Goal: Task Accomplishment & Management: Manage account settings

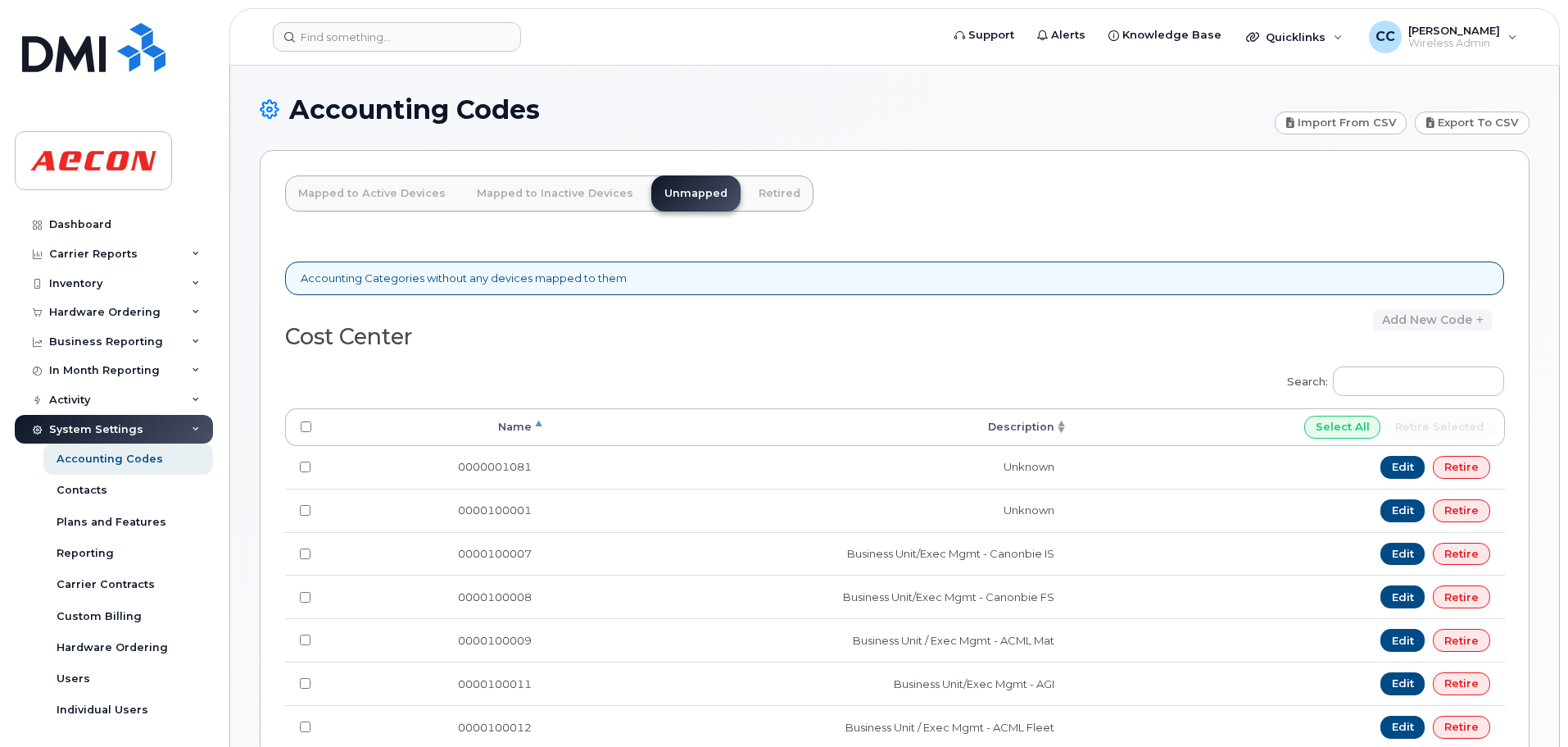
scroll to position [1133, 0]
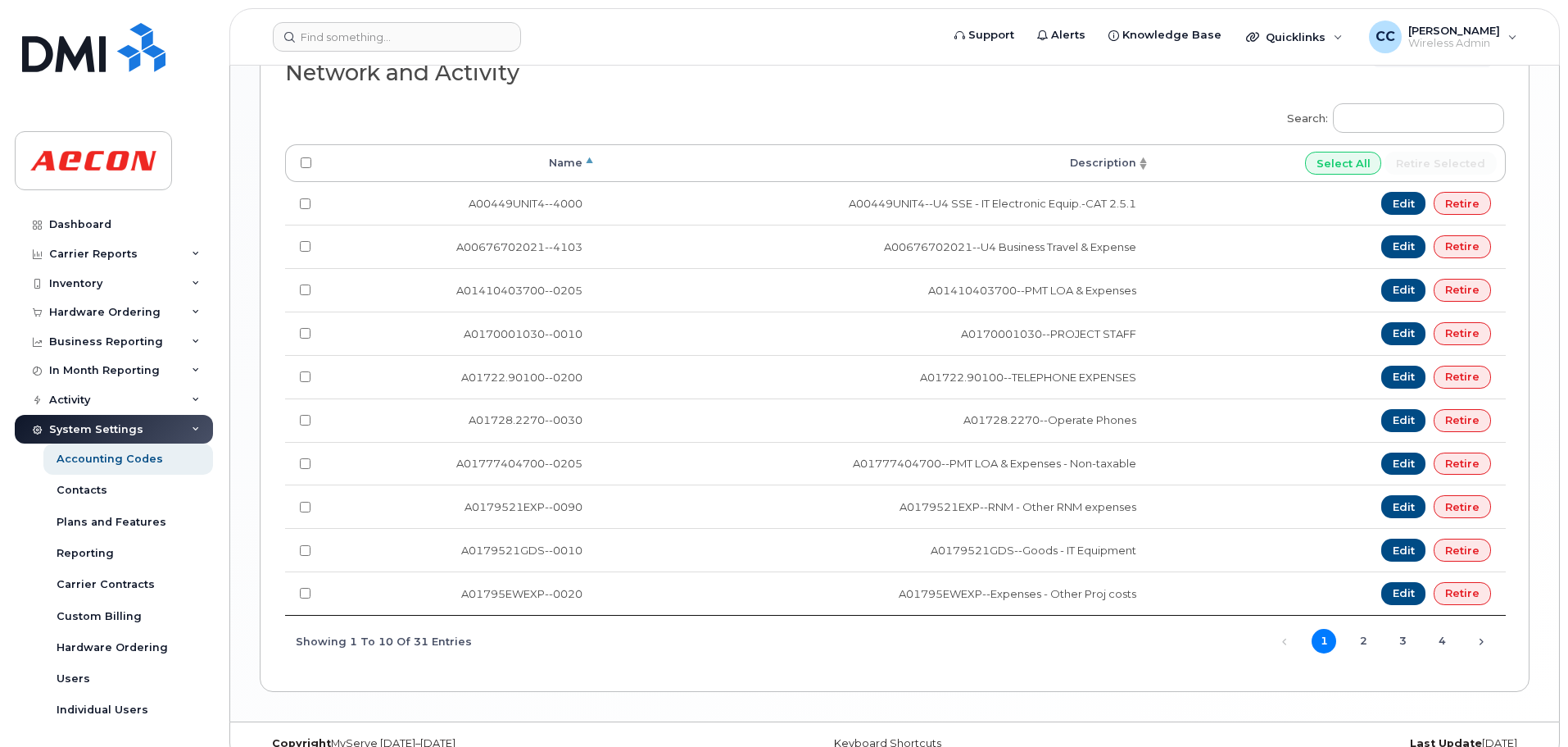
scroll to position [1552, 0]
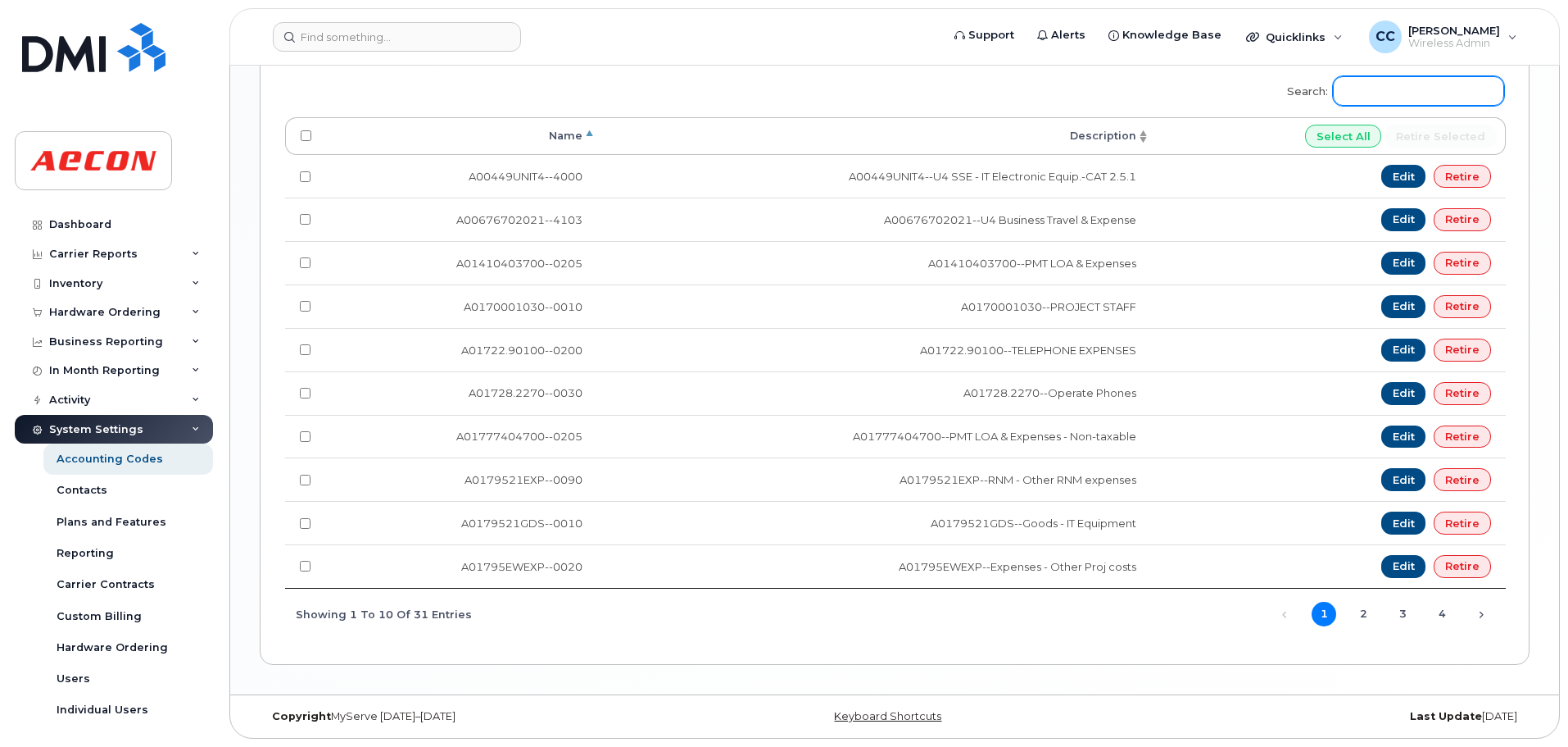
click at [1381, 87] on input "Search:" at bounding box center [1418, 91] width 171 height 29
drag, startPoint x: 1361, startPoint y: 85, endPoint x: 1375, endPoint y: 108, distance: 26.9
click at [1361, 85] on input "Search:" at bounding box center [1418, 91] width 171 height 29
paste input "A02141YRD"
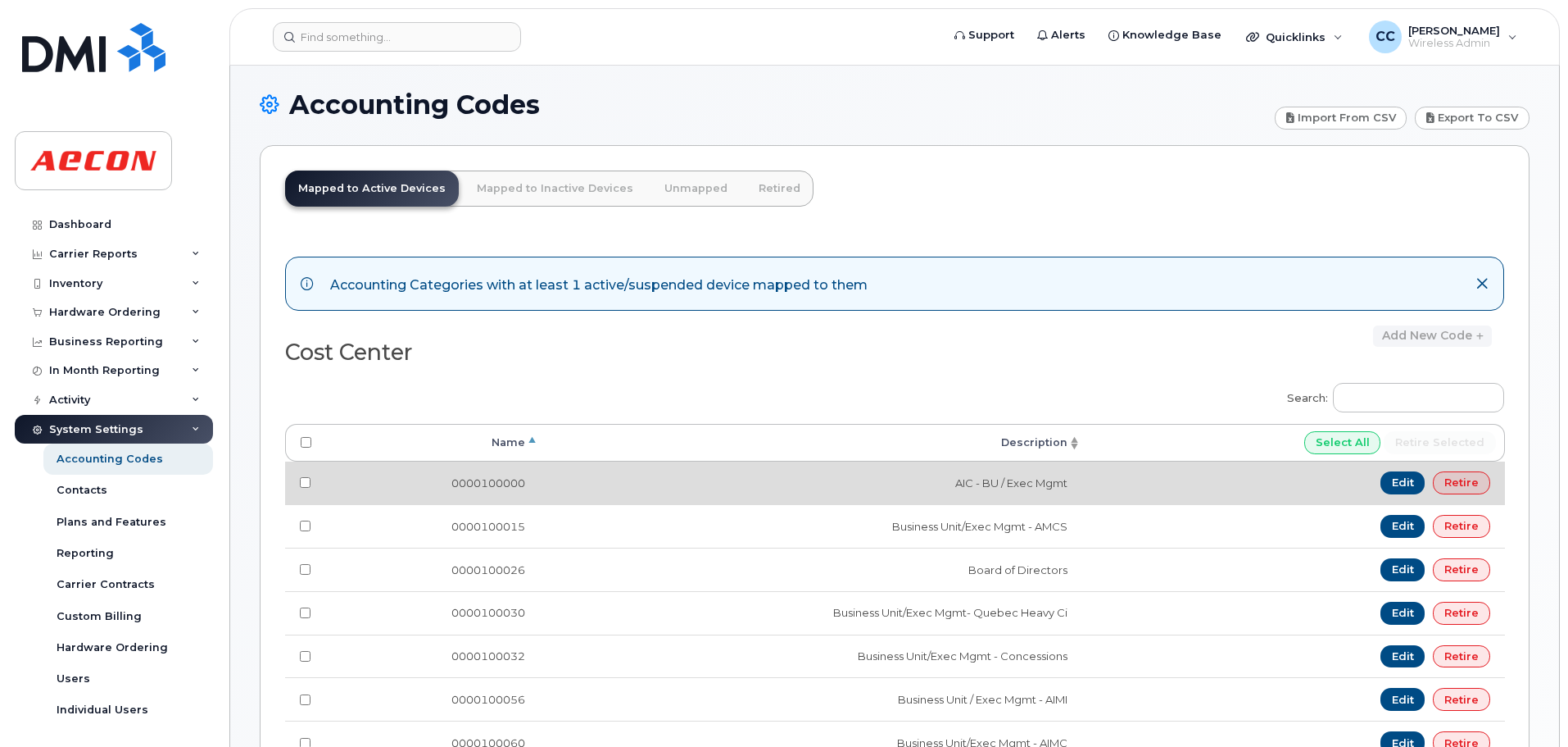
scroll to position [0, 0]
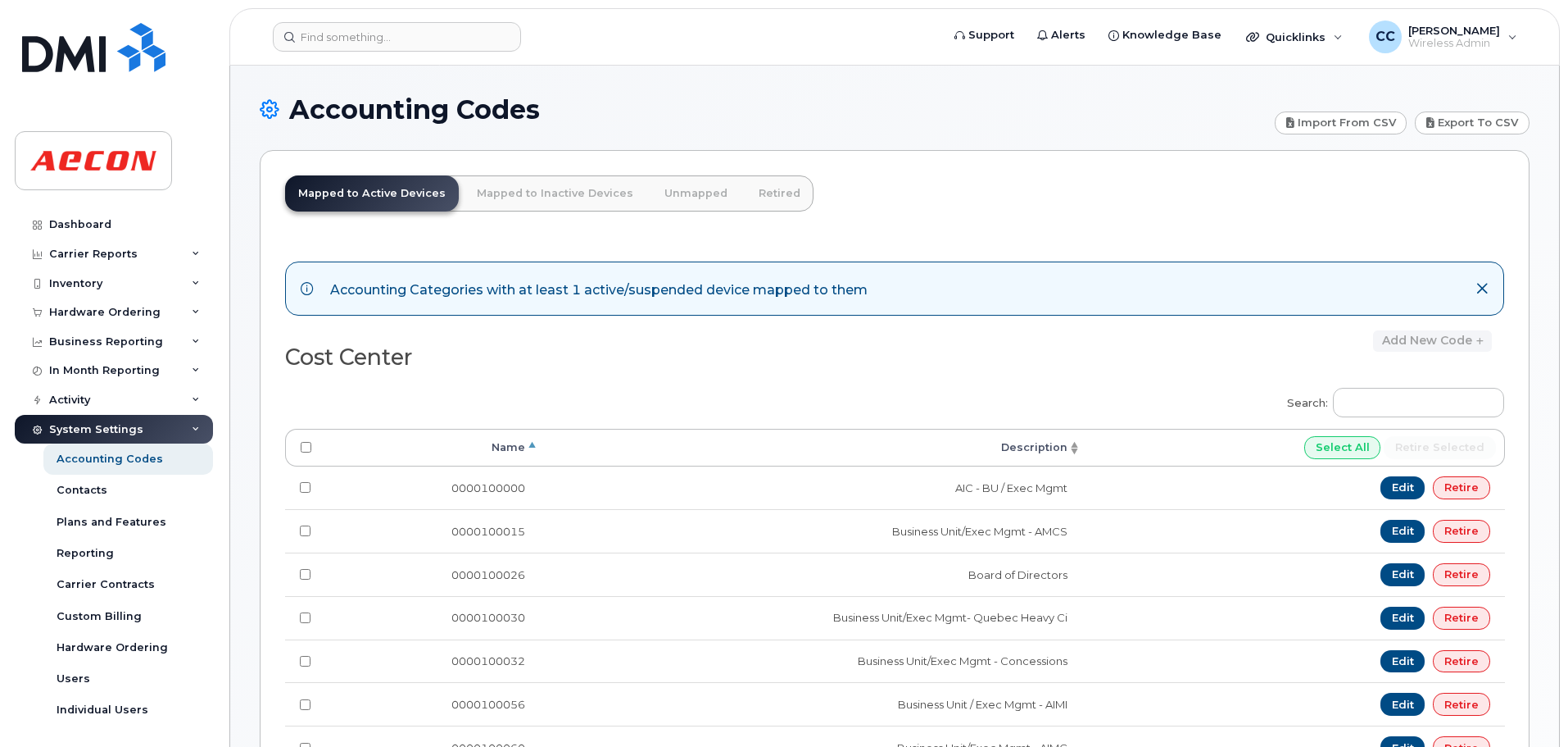
type input "A02141YRD"
click at [565, 190] on link "Mapped to Inactive Devices" at bounding box center [555, 194] width 183 height 36
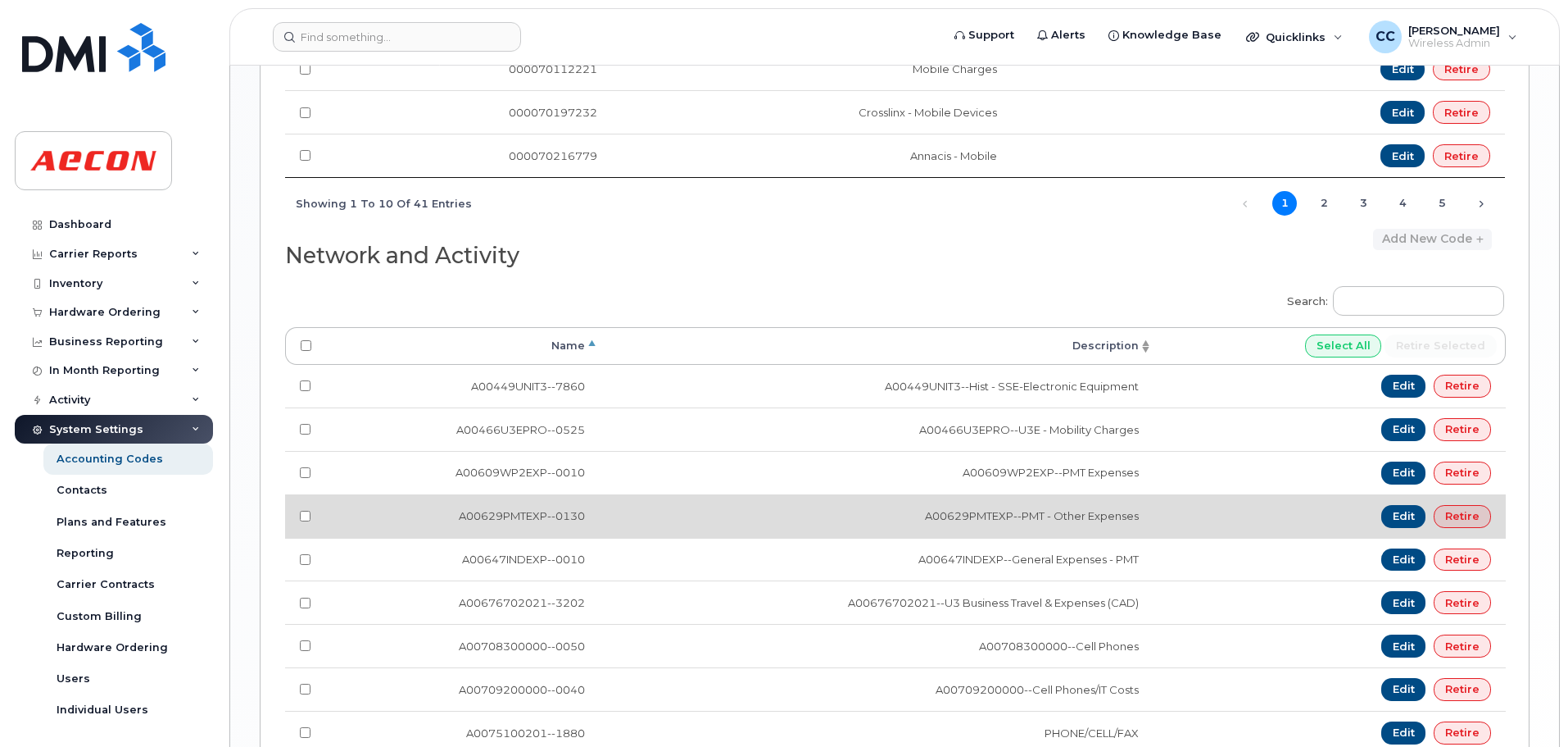
scroll to position [1285, 0]
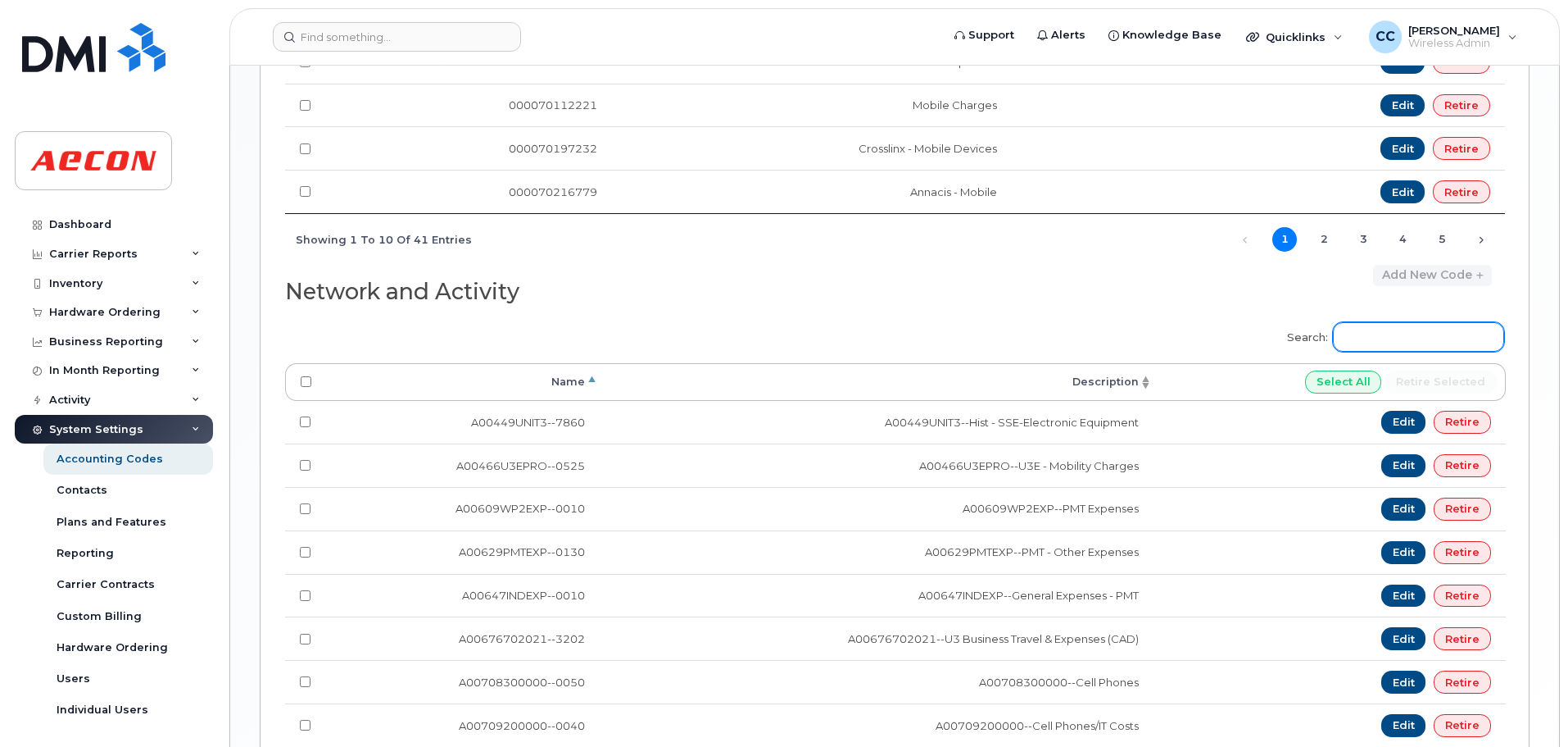
click at [1402, 340] on input "Search:" at bounding box center [1418, 336] width 171 height 29
paste input "A02141YRD"
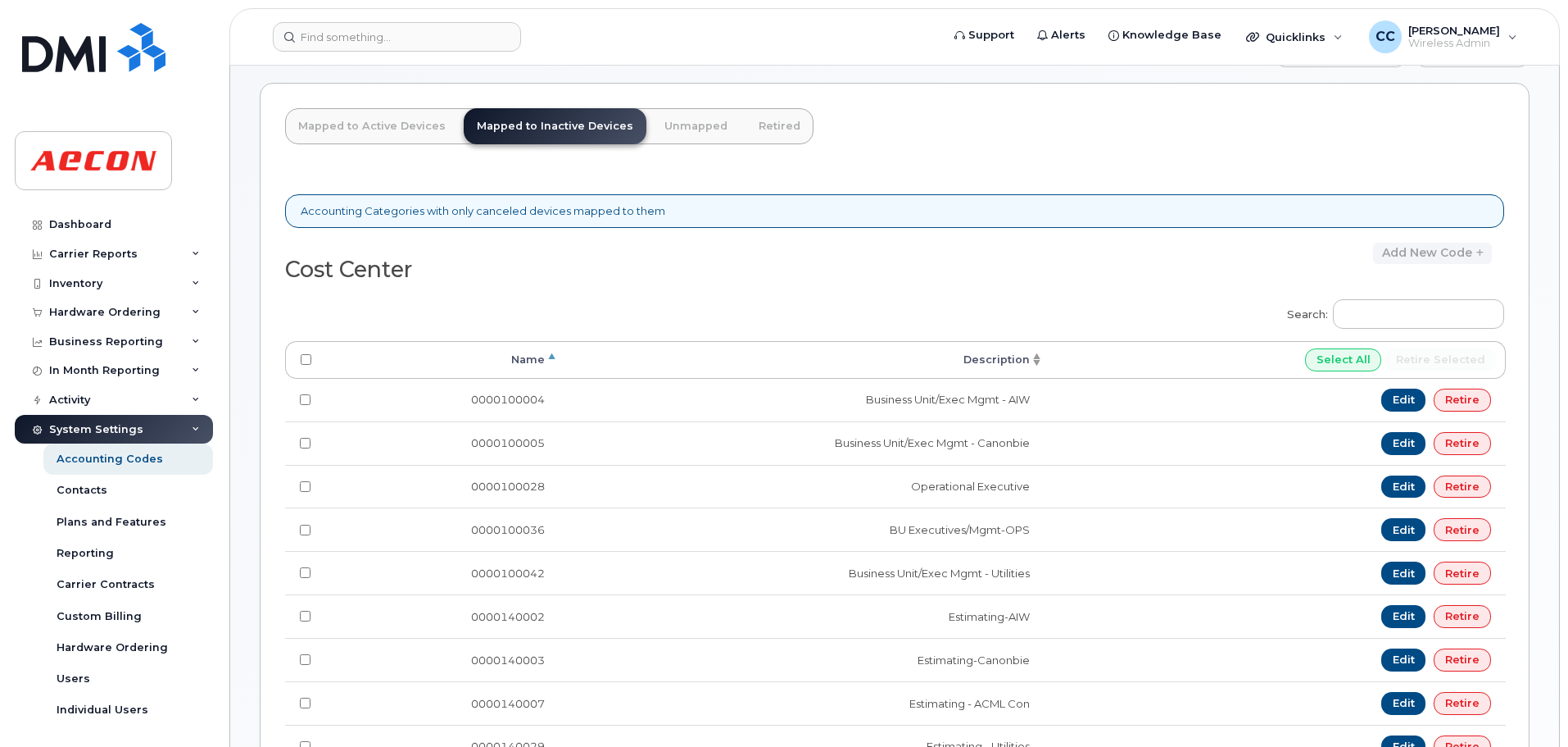
scroll to position [0, 0]
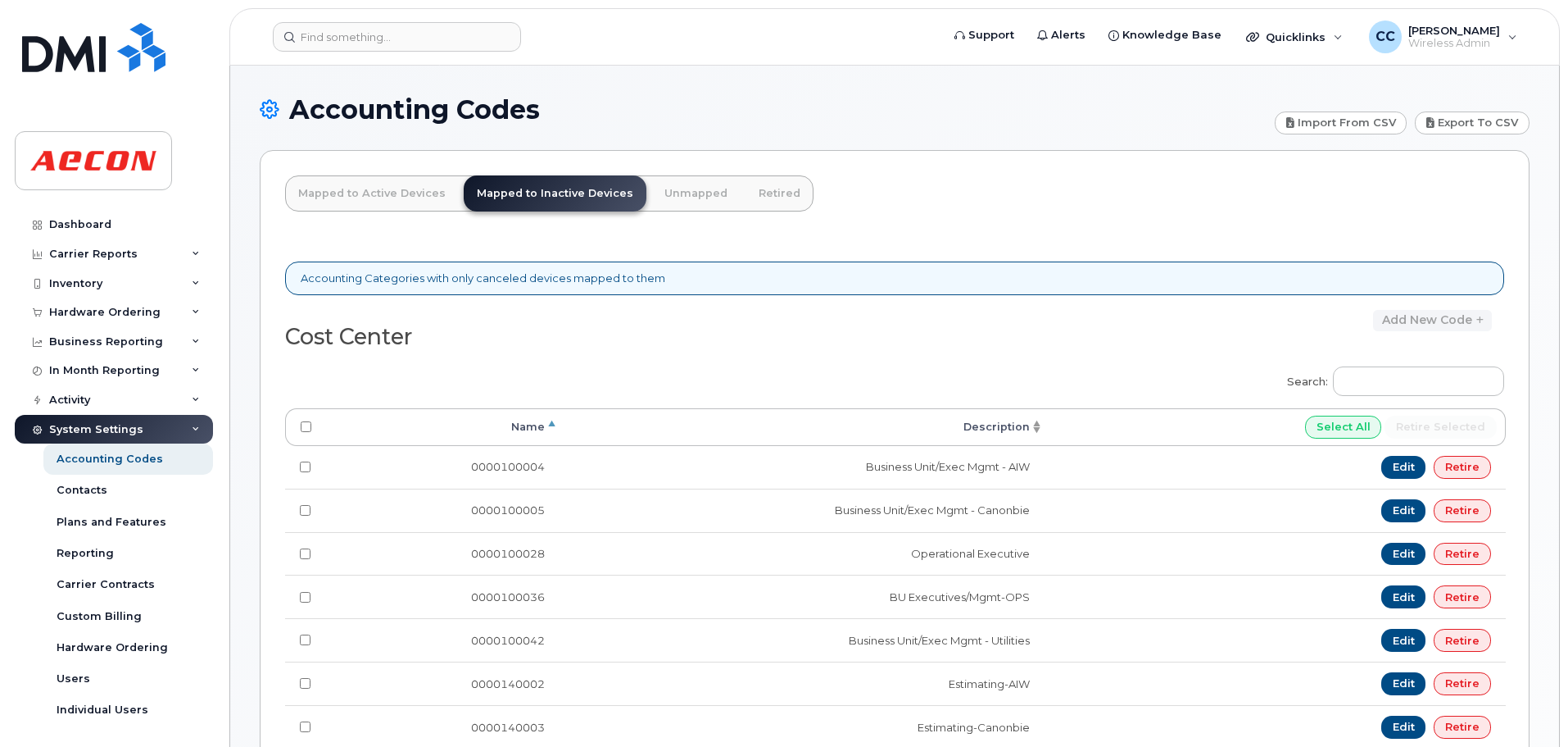
type input "A02141YRD"
click at [678, 189] on link "Unmapped" at bounding box center [696, 194] width 90 height 36
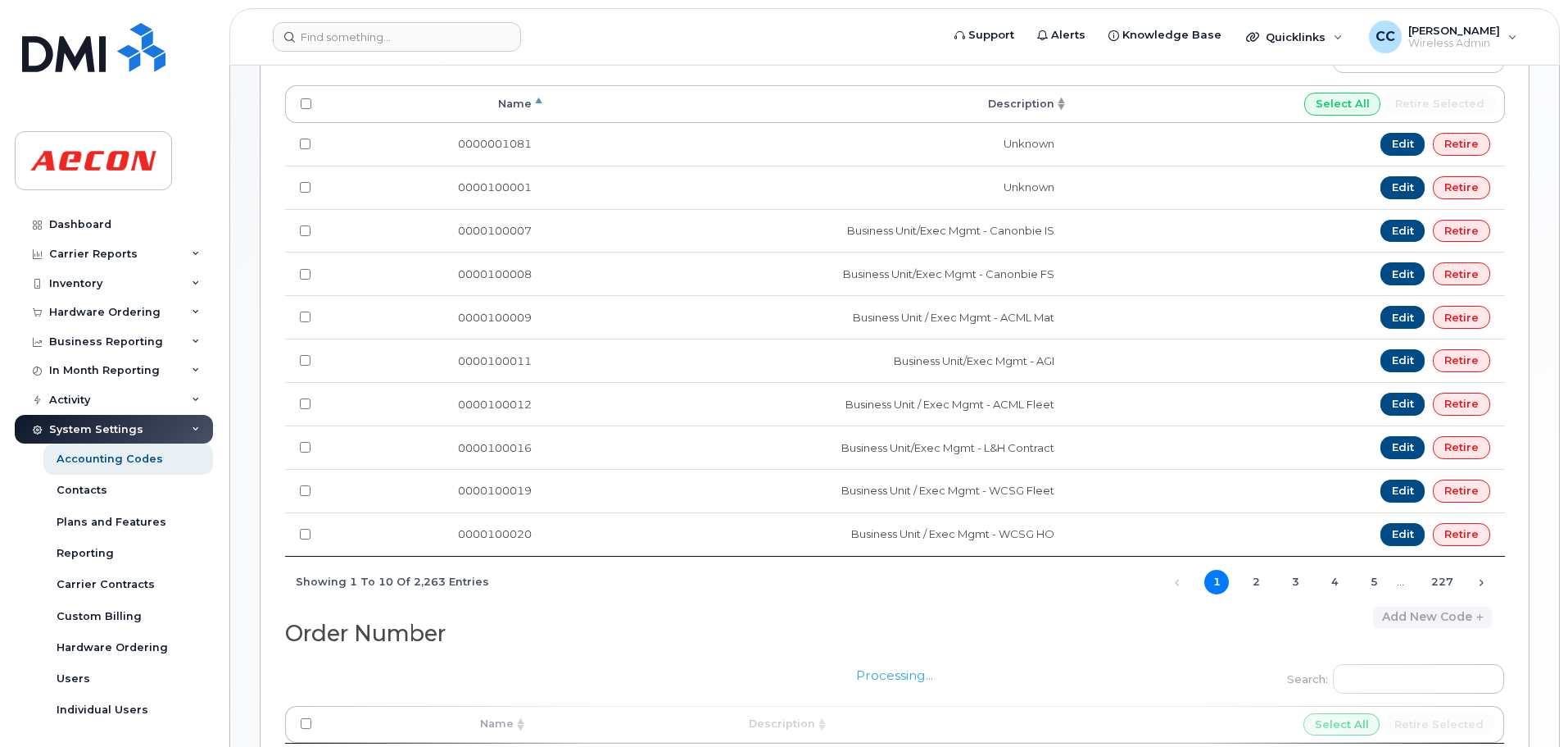
scroll to position [616, 0]
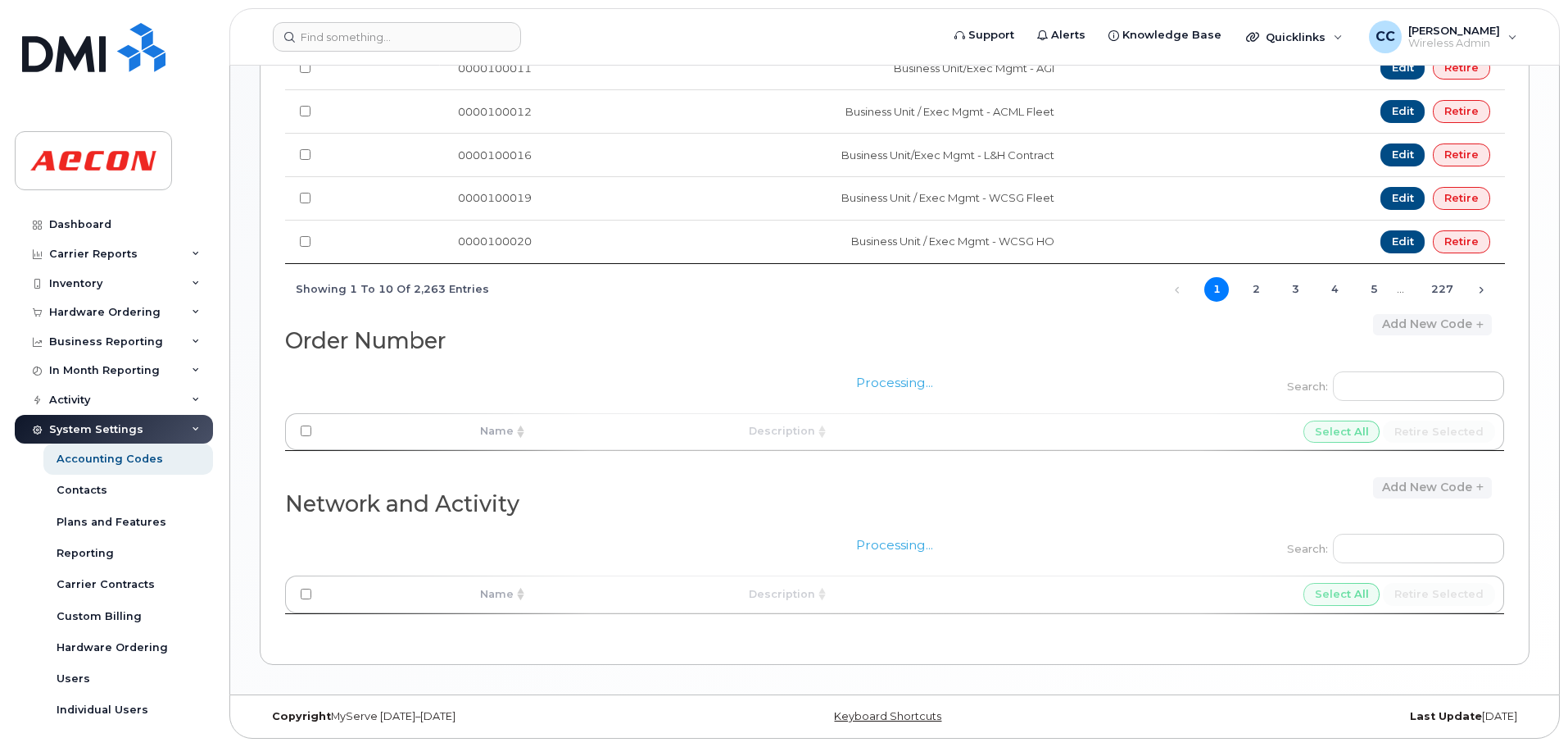
click at [1420, 552] on div "Processing..." at bounding box center [895, 577] width 1220 height 116
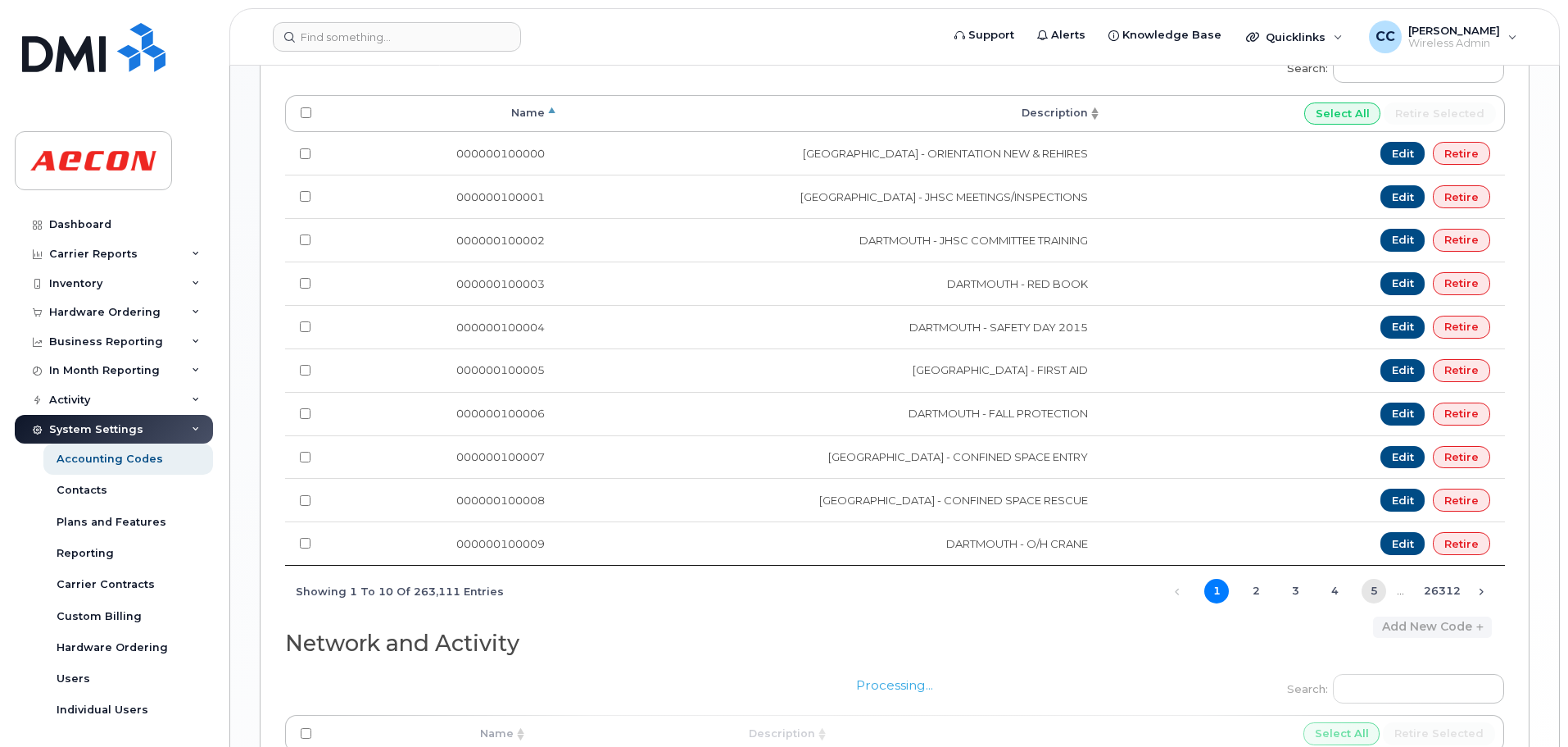
scroll to position [1073, 0]
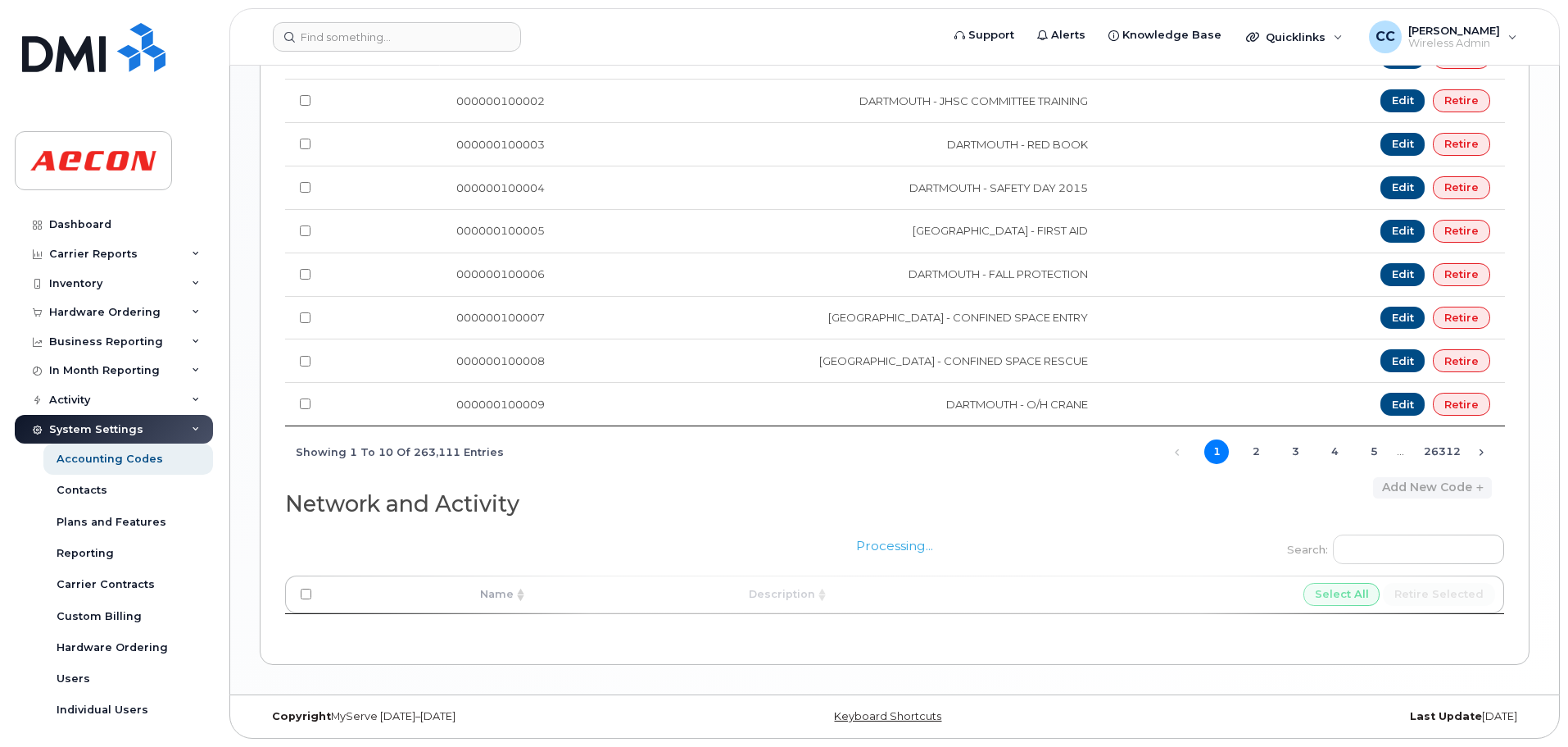
click at [1417, 552] on div "Processing..." at bounding box center [895, 578] width 1220 height 116
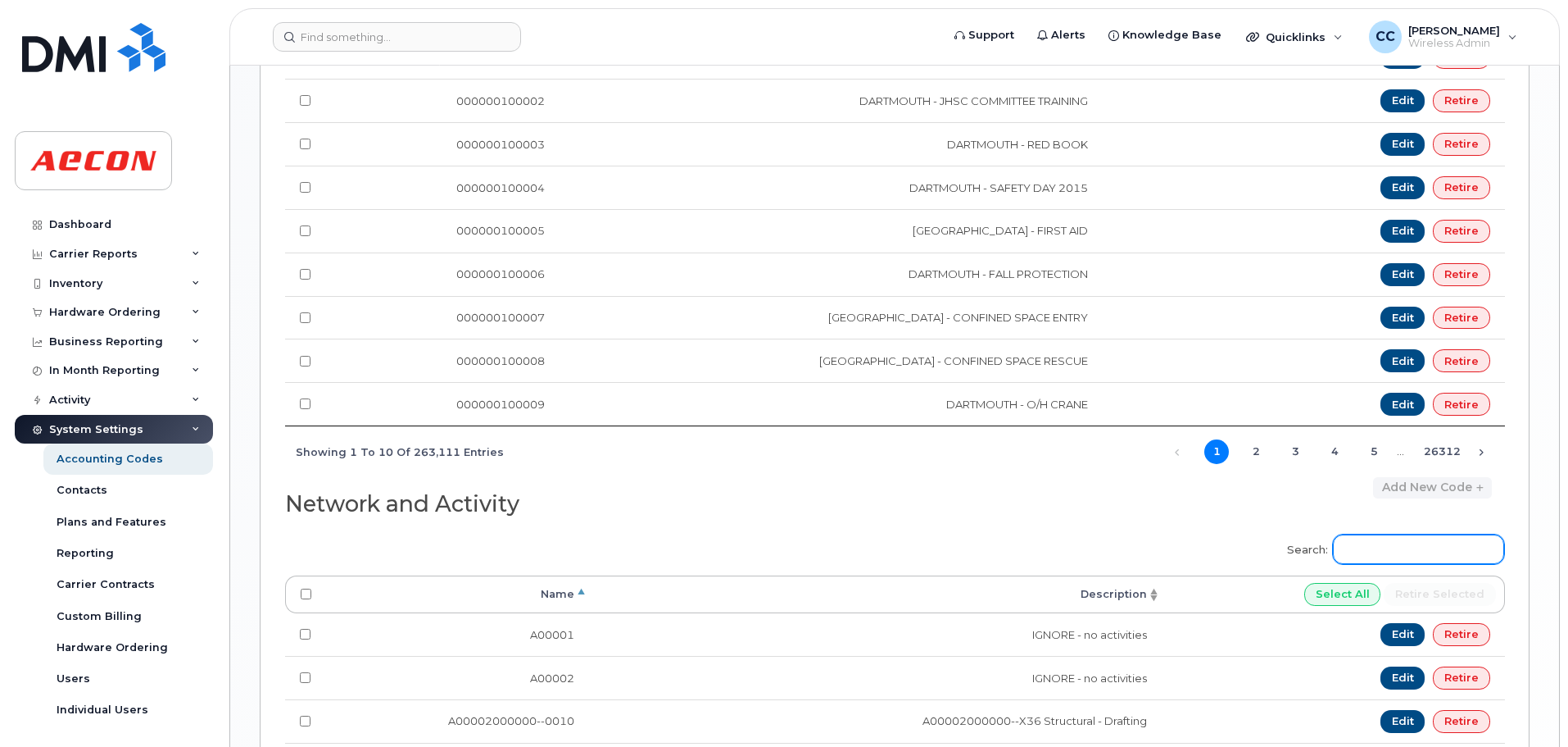
click at [1397, 540] on input "Search:" at bounding box center [1418, 549] width 171 height 29
click at [1406, 552] on input "Search:" at bounding box center [1418, 549] width 171 height 29
paste input "A02141YRD"
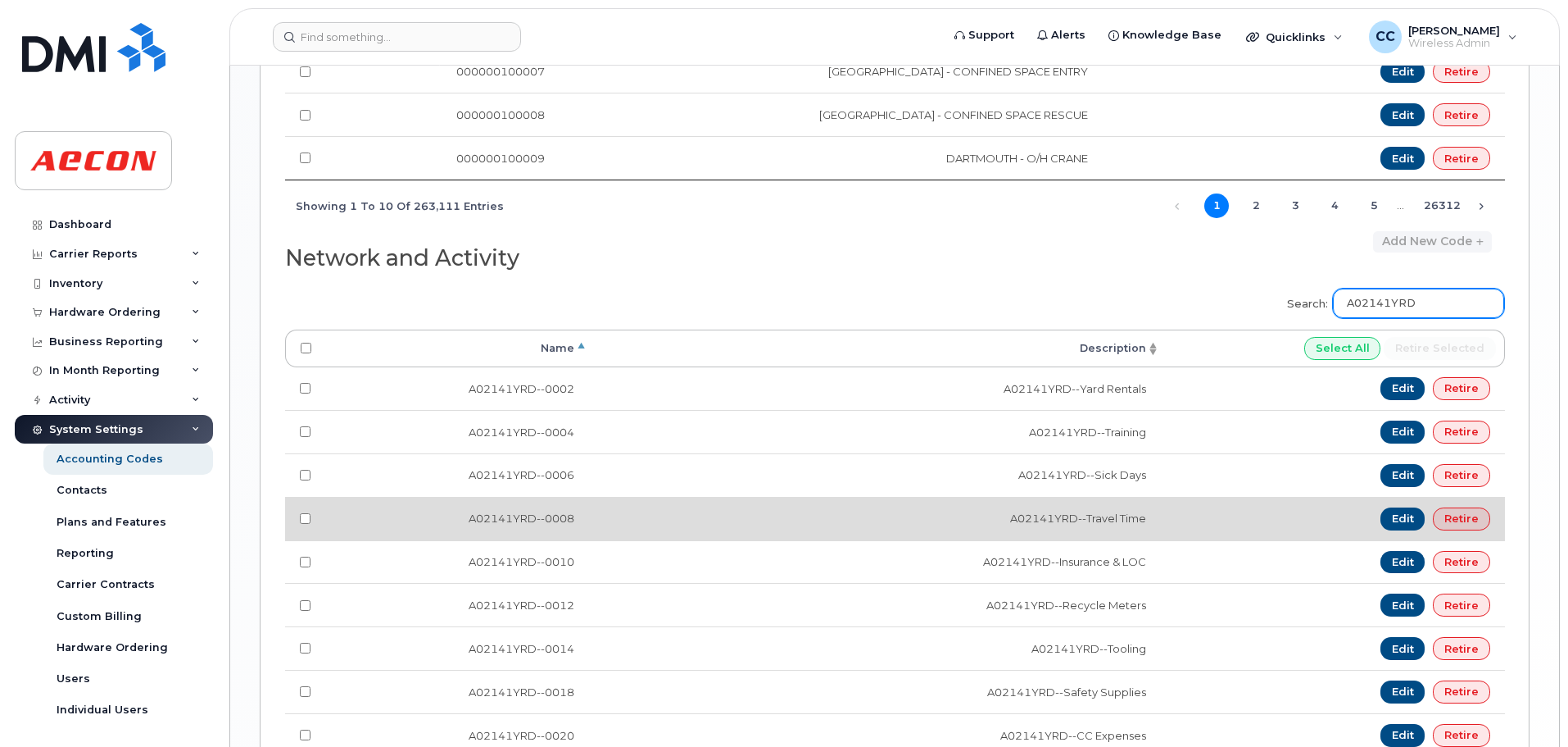
scroll to position [1531, 0]
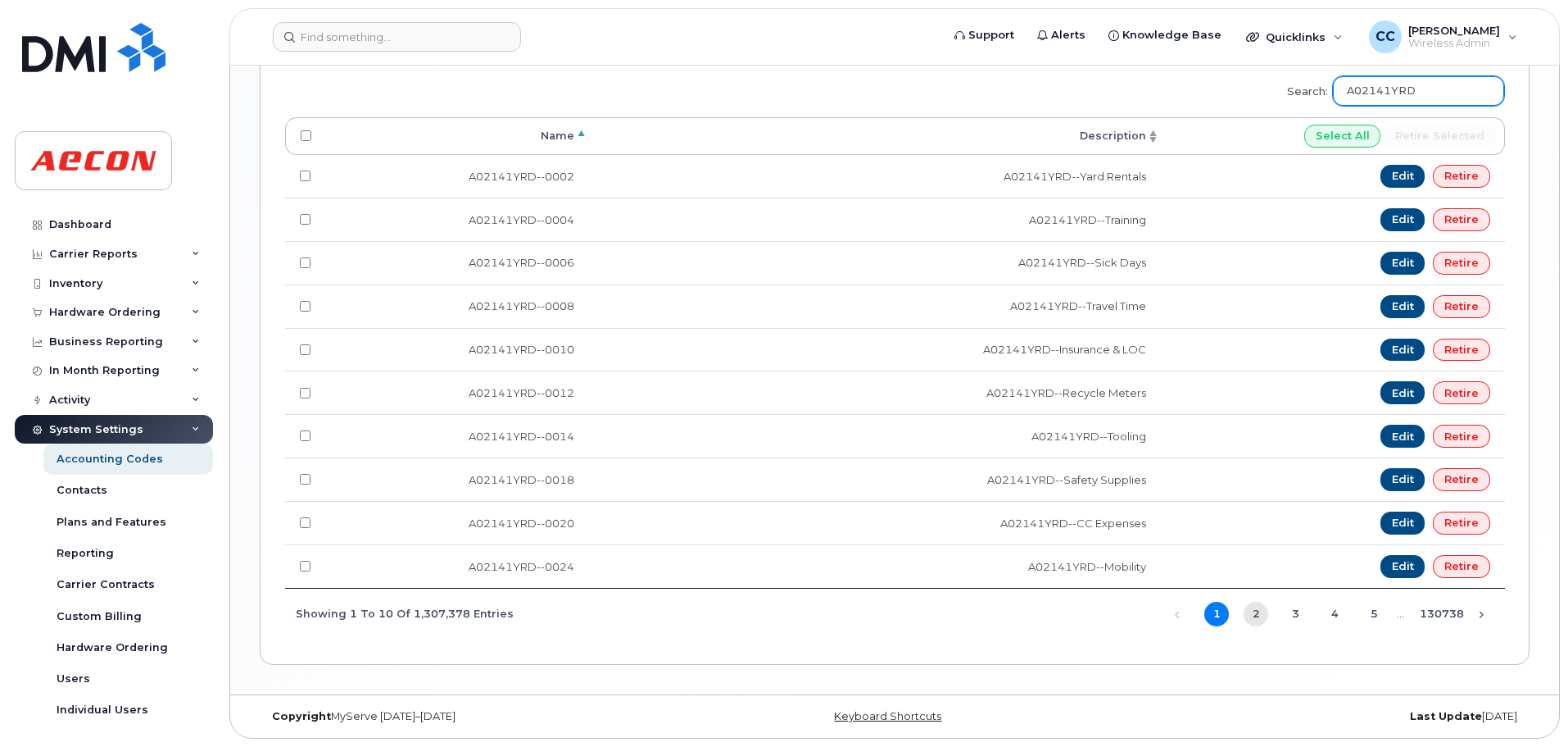
type input "A02141YRD"
click at [1251, 618] on link "2" at bounding box center [1256, 614] width 25 height 25
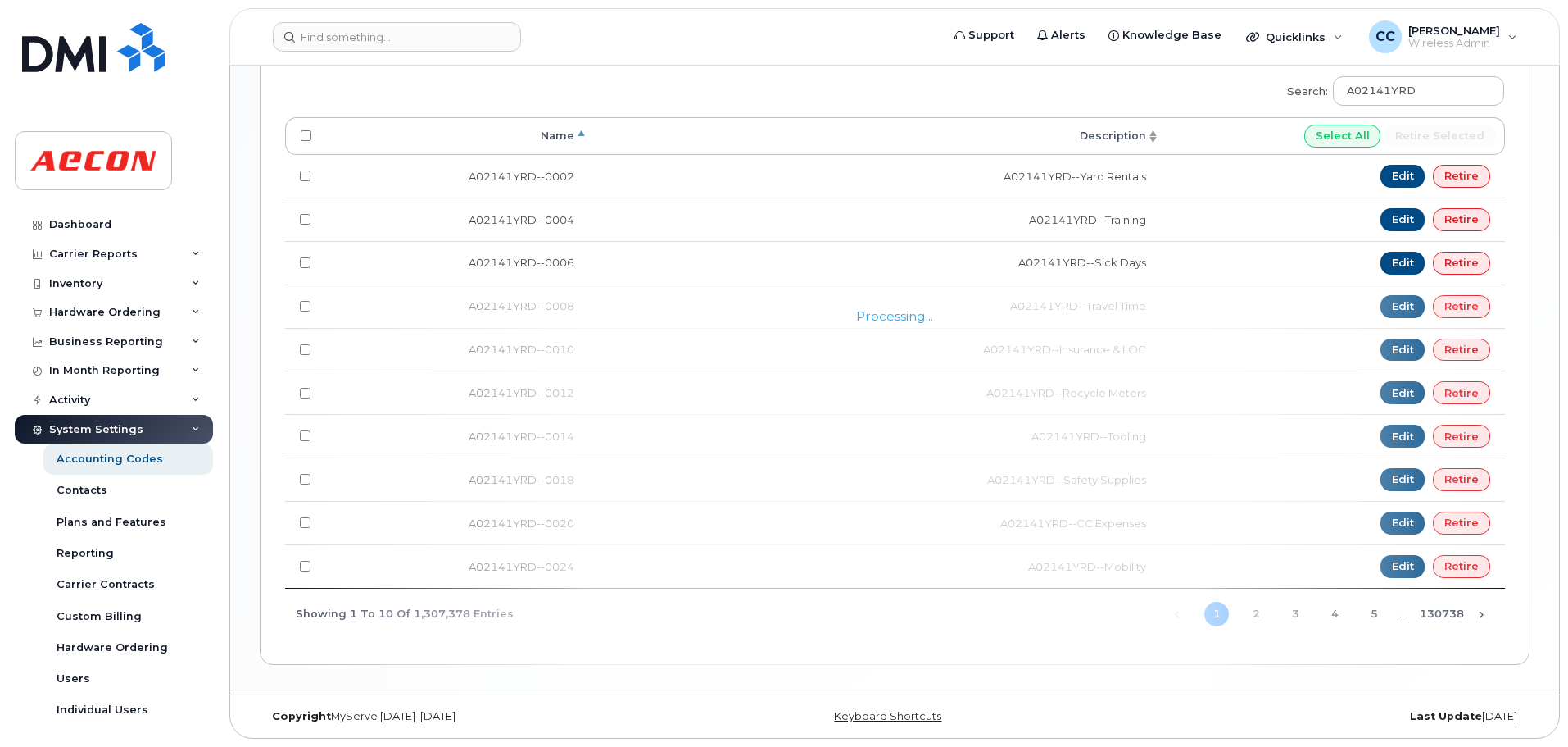
scroll to position [1133, 0]
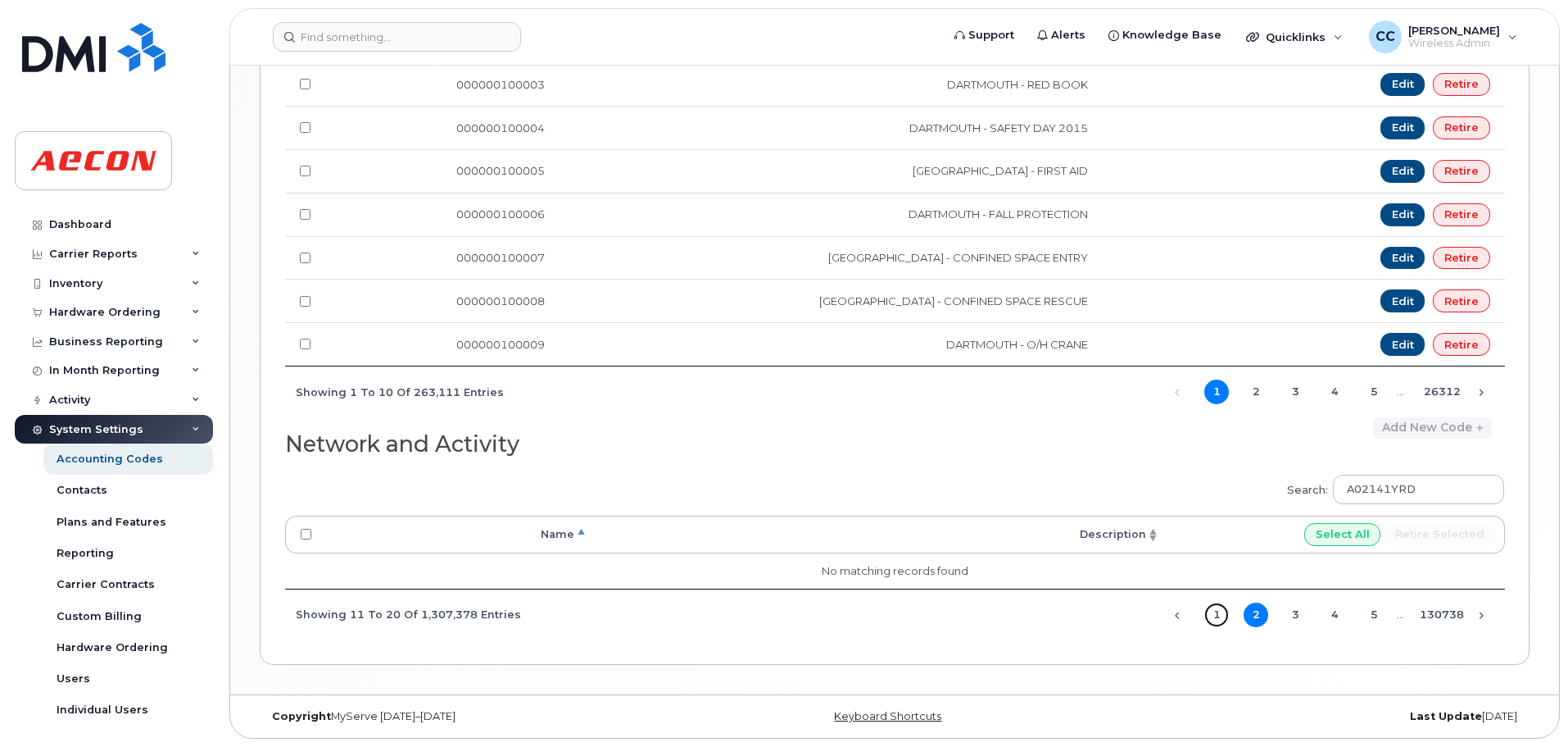
drag, startPoint x: 1219, startPoint y: 607, endPoint x: 1244, endPoint y: 669, distance: 66.9
click at [1219, 607] on link "1" at bounding box center [1217, 615] width 25 height 25
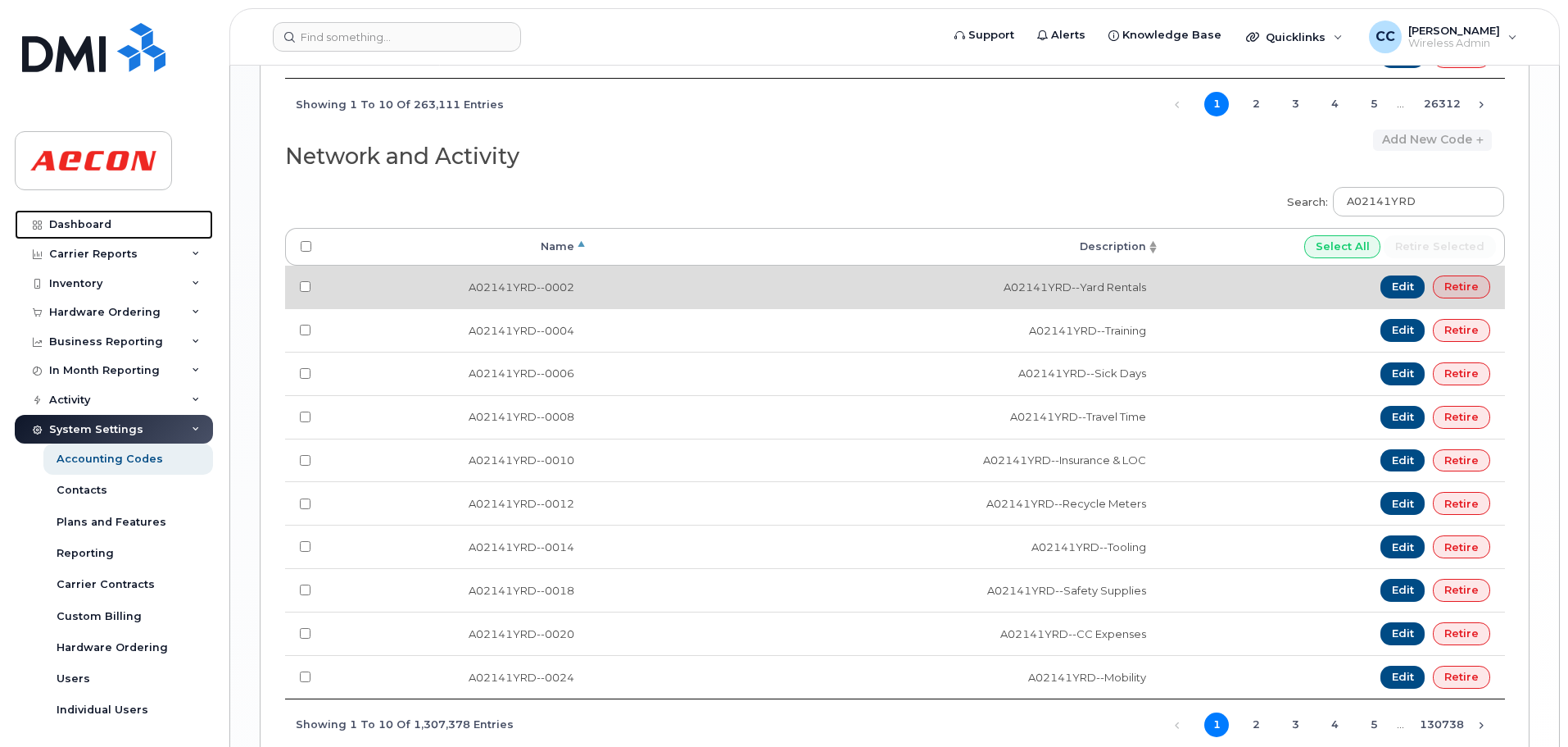
scroll to position [1450, 0]
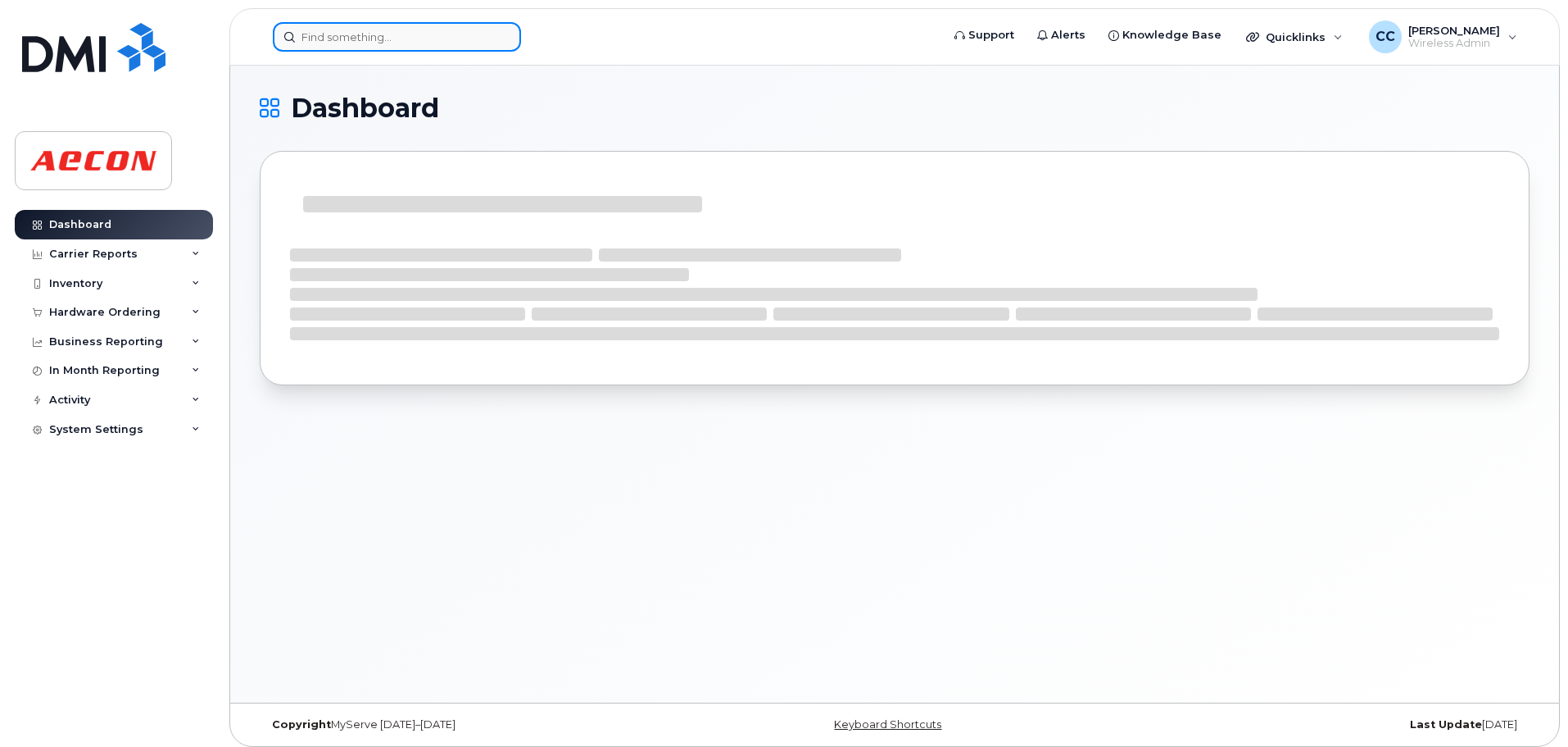
click at [429, 41] on input at bounding box center [396, 36] width 248 height 29
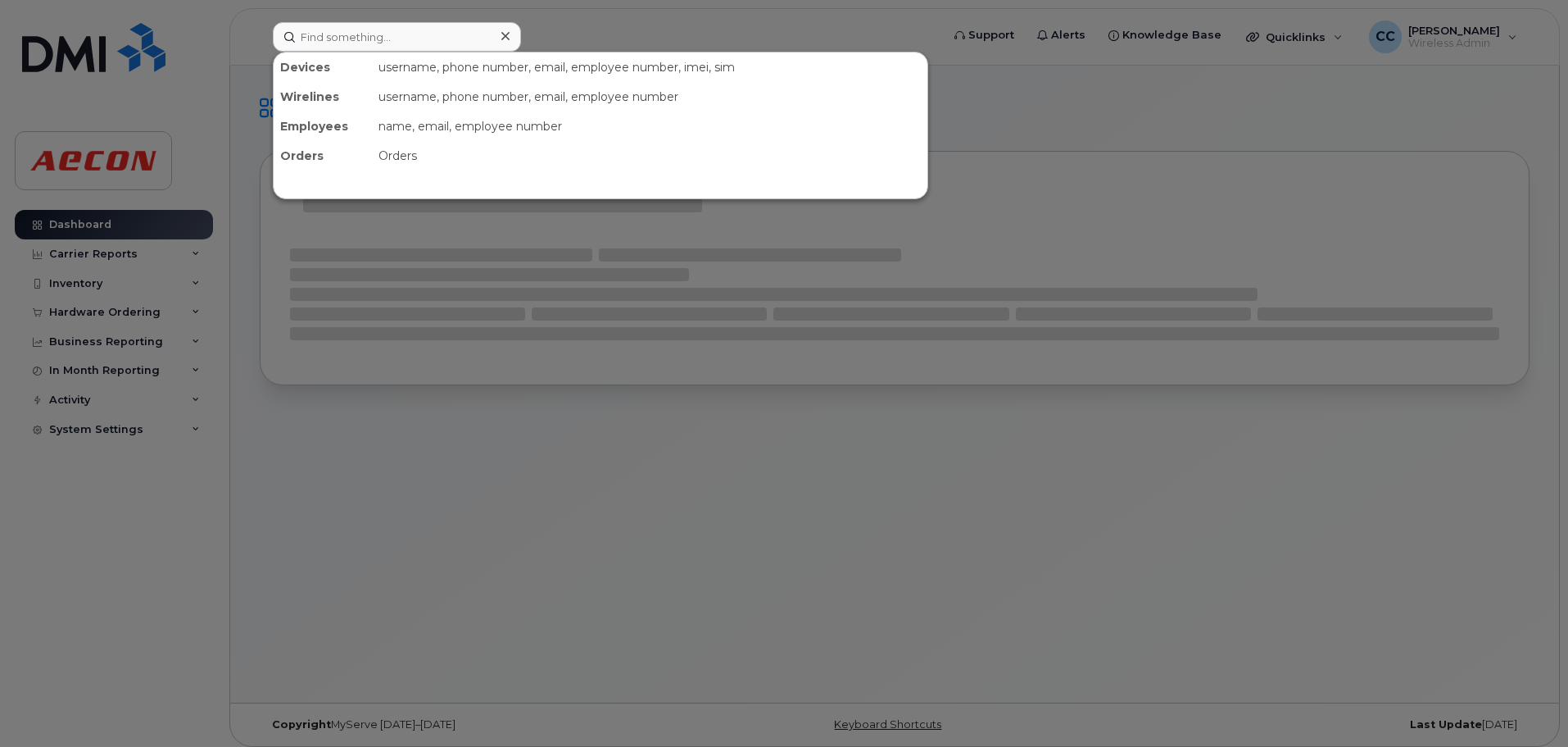
drag, startPoint x: 603, startPoint y: 36, endPoint x: 917, endPoint y: 226, distance: 367.0
click at [605, 36] on div at bounding box center [784, 373] width 1568 height 747
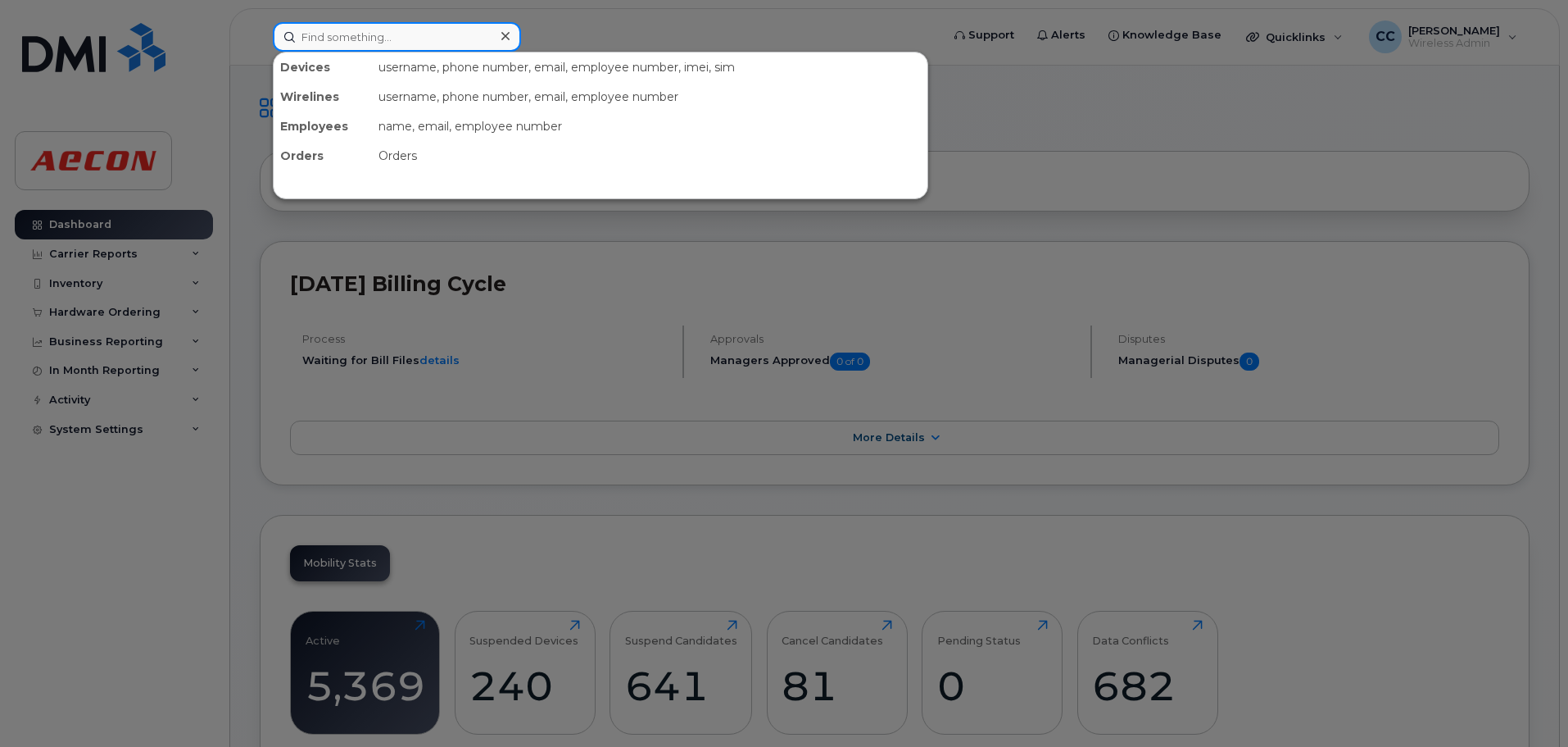
click at [345, 46] on input at bounding box center [396, 36] width 248 height 29
click at [351, 40] on input at bounding box center [396, 36] width 248 height 29
paste input "2369872273"
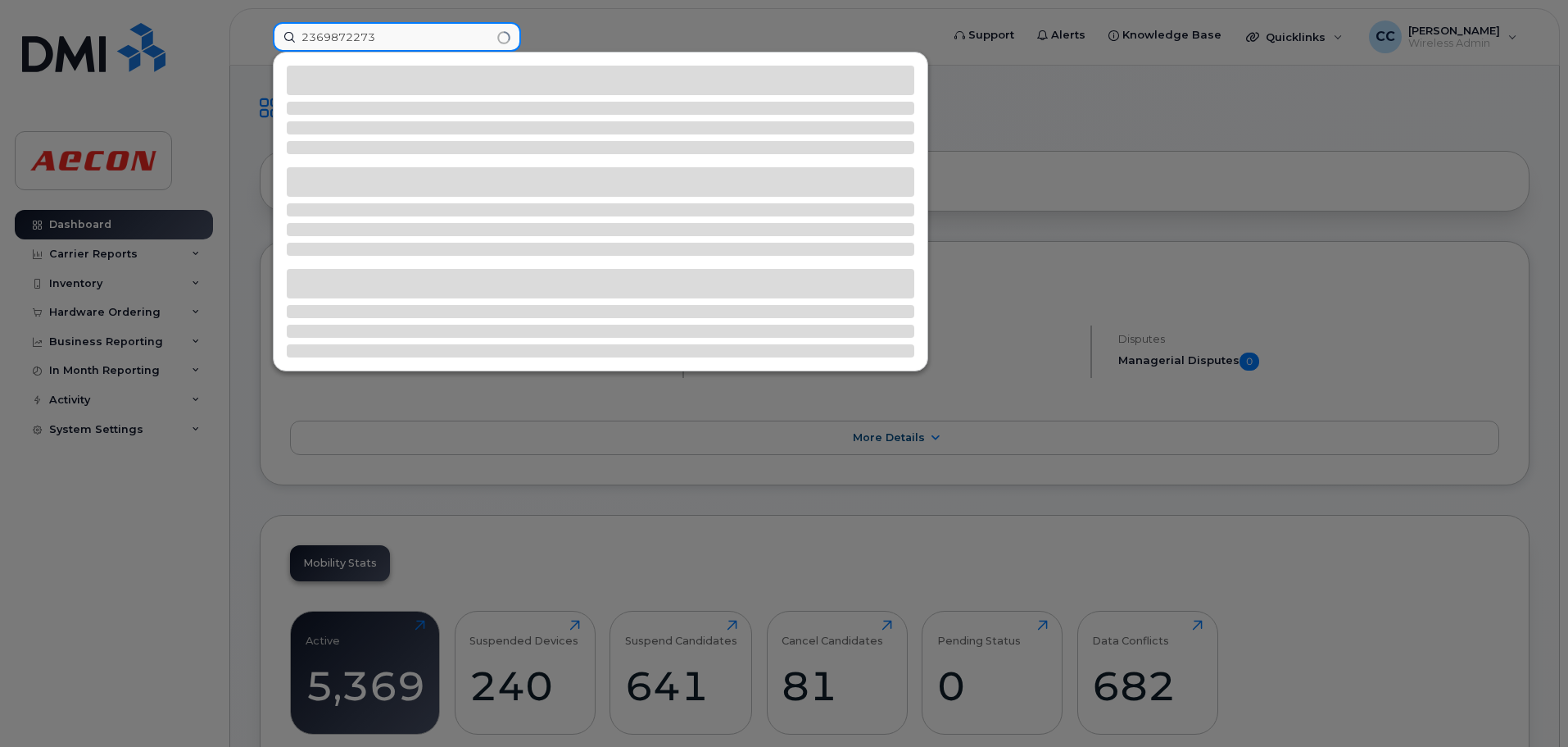
type input "2369872273"
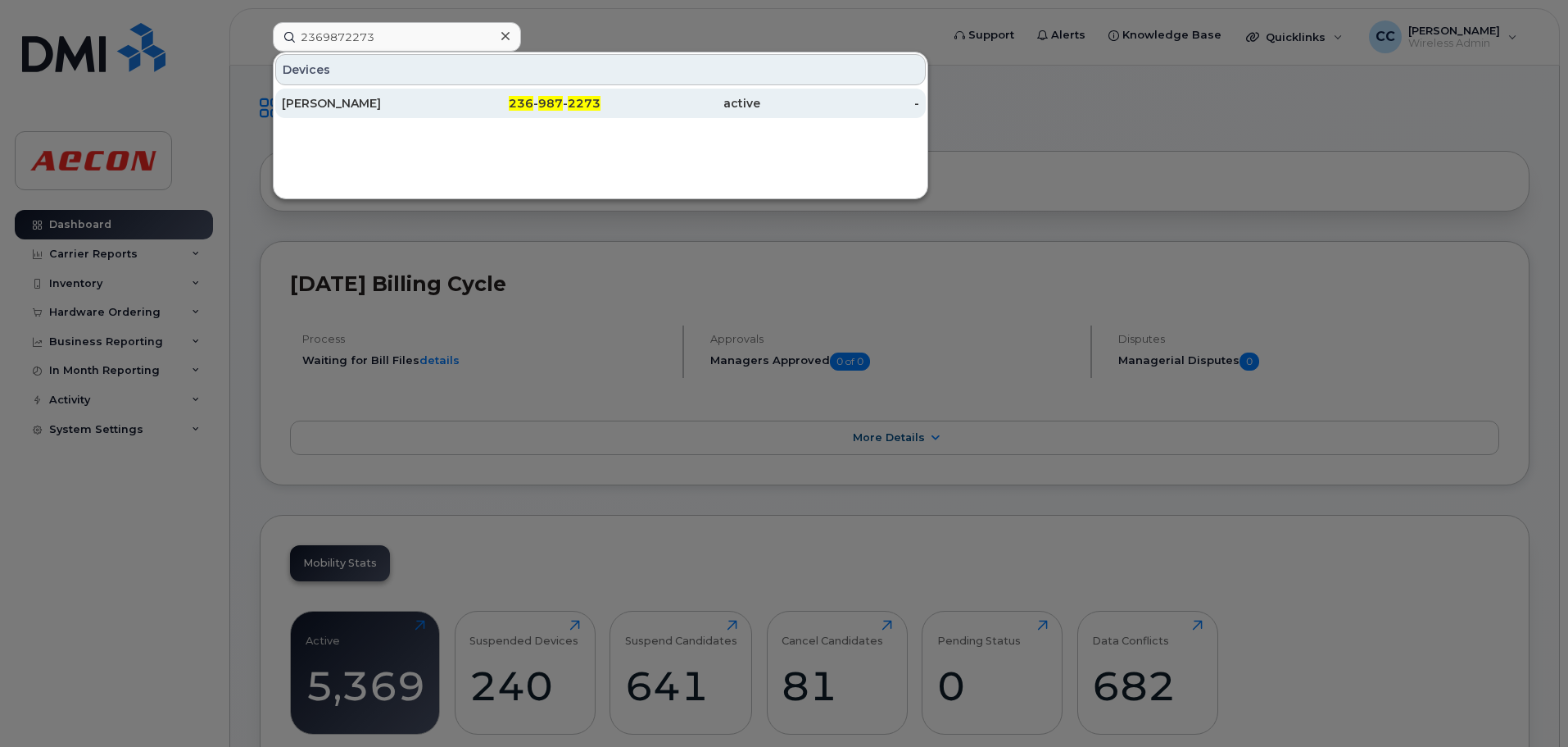
click at [547, 100] on span "987" at bounding box center [550, 104] width 25 height 15
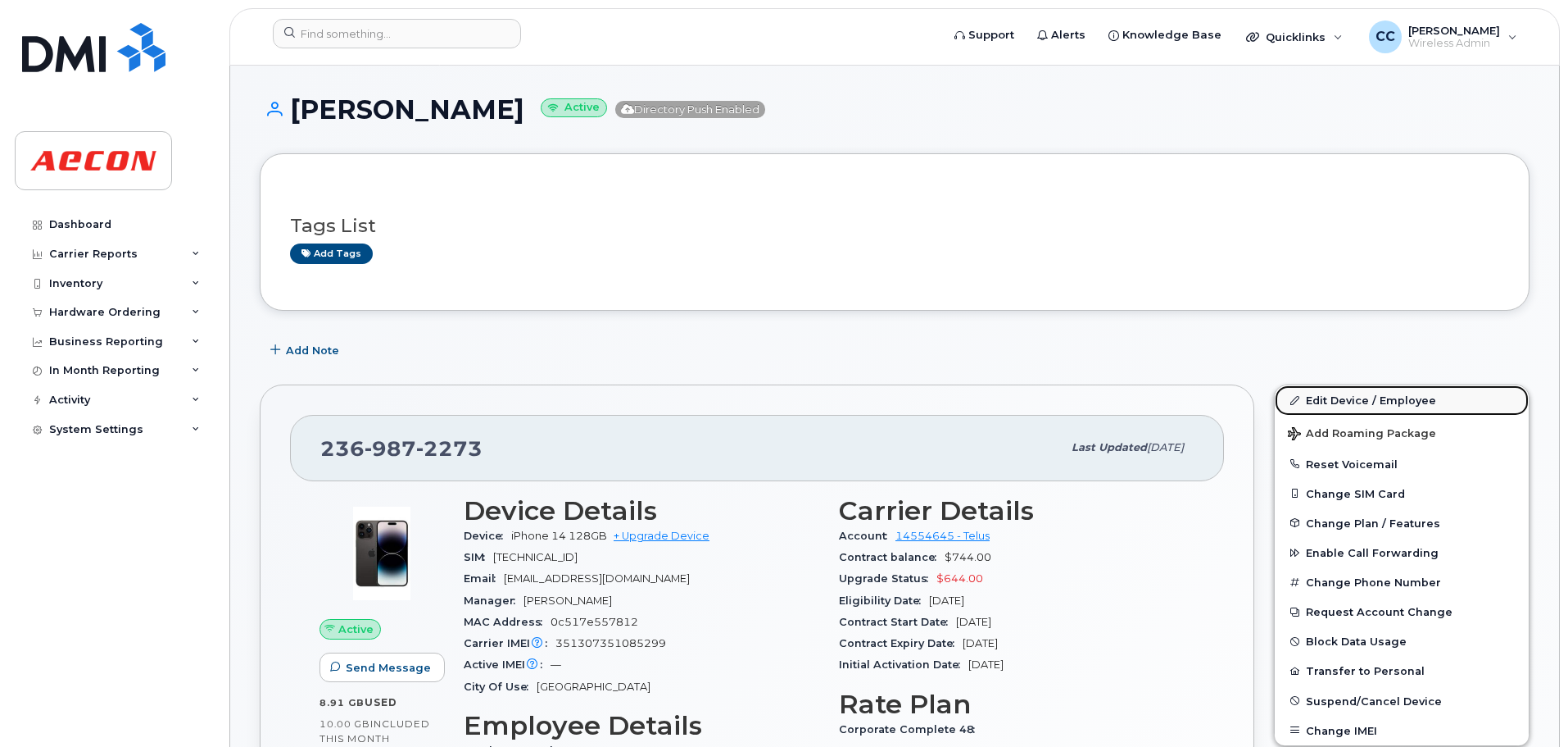
click at [1361, 397] on link "Edit Device / Employee" at bounding box center [1402, 399] width 254 height 29
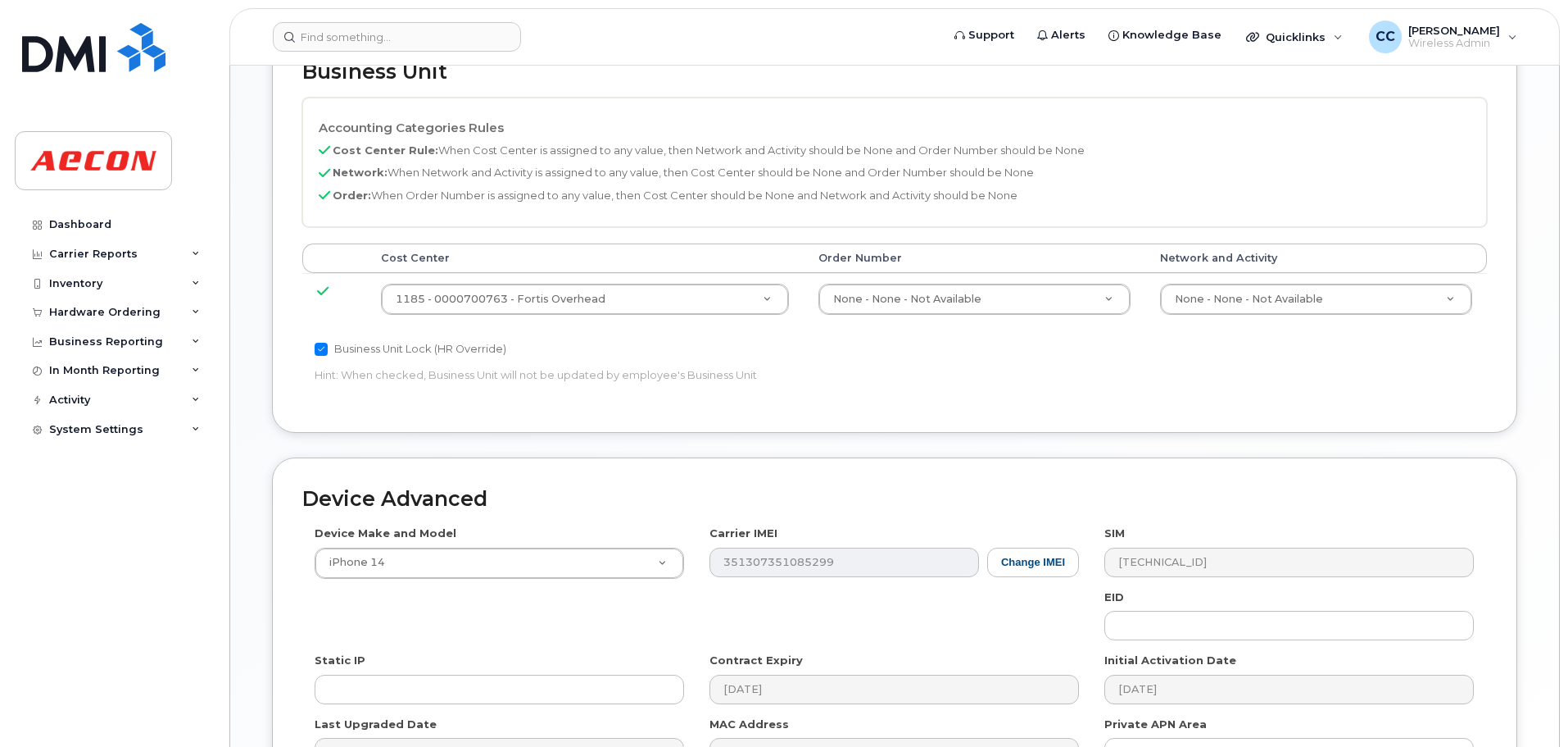
scroll to position [738, 0]
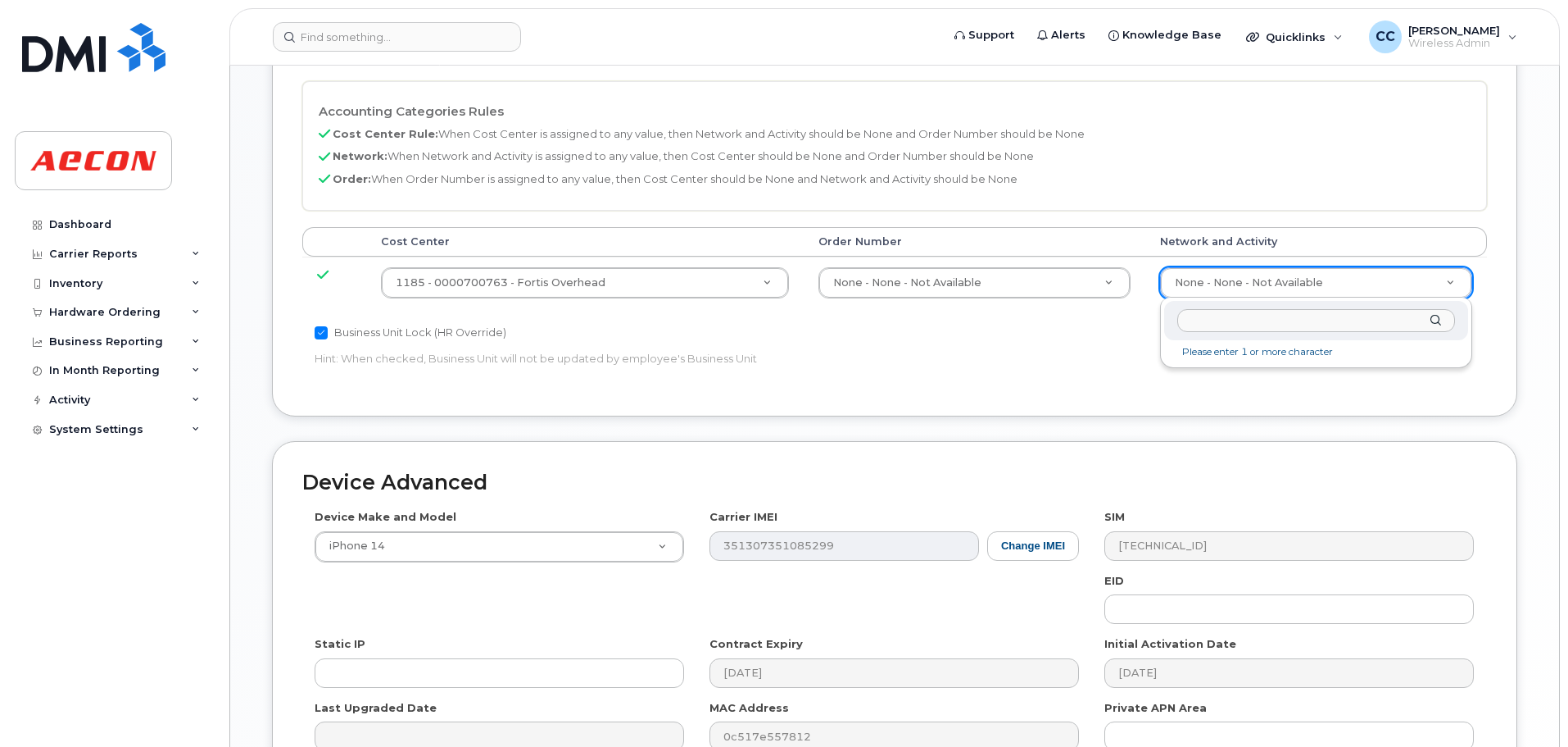
click at [1308, 323] on input "text" at bounding box center [1316, 320] width 278 height 24
type input "2369872273"
drag, startPoint x: 1308, startPoint y: 323, endPoint x: 1145, endPoint y: 320, distance: 163.0
click at [1145, 320] on body "Support Alerts Knowledge Base Quicklinks Suspend / Cancel Device Change SIM Car…" at bounding box center [784, 96] width 1568 height 1668
click at [1225, 324] on input "text" at bounding box center [1316, 320] width 278 height 24
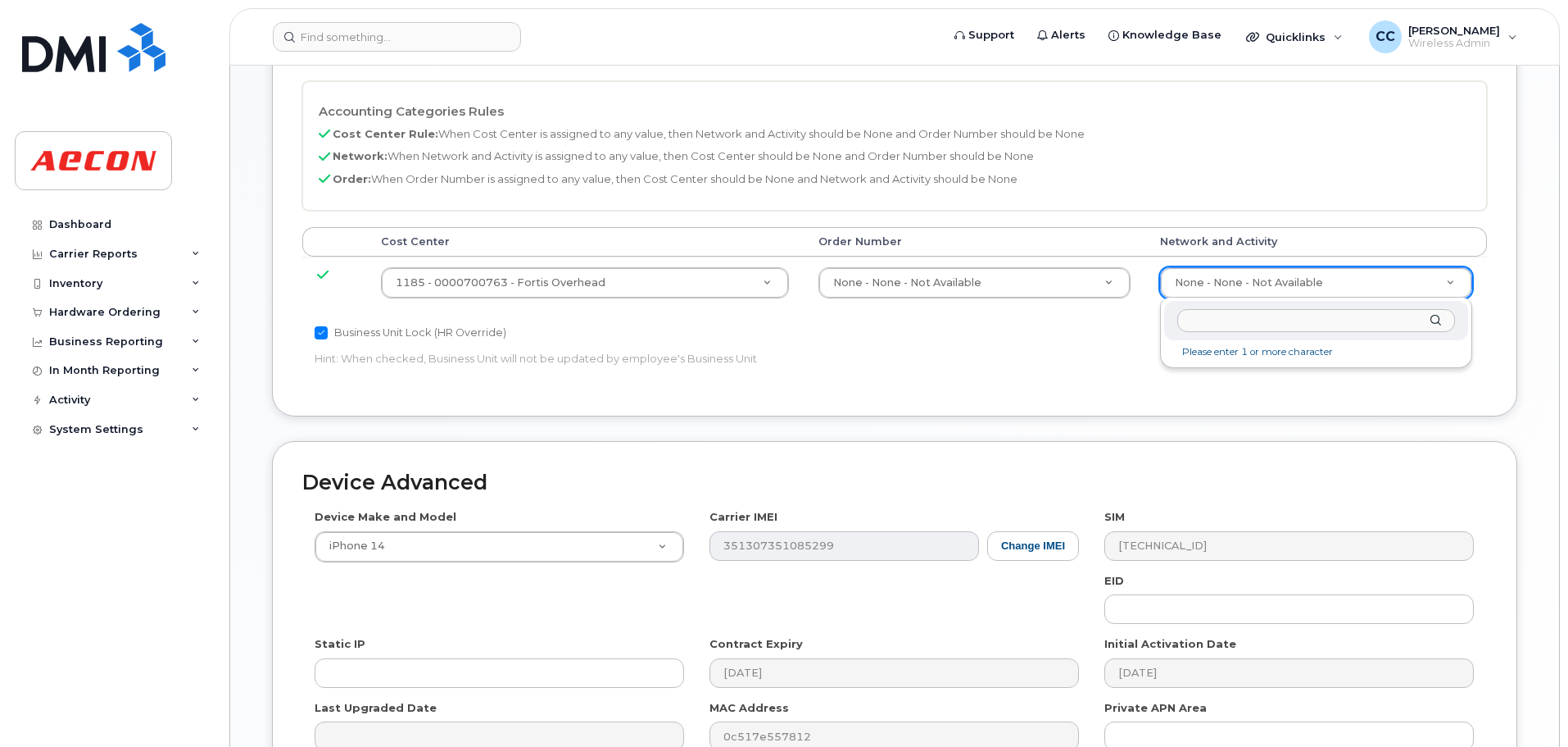
paste input "A02141YRD"
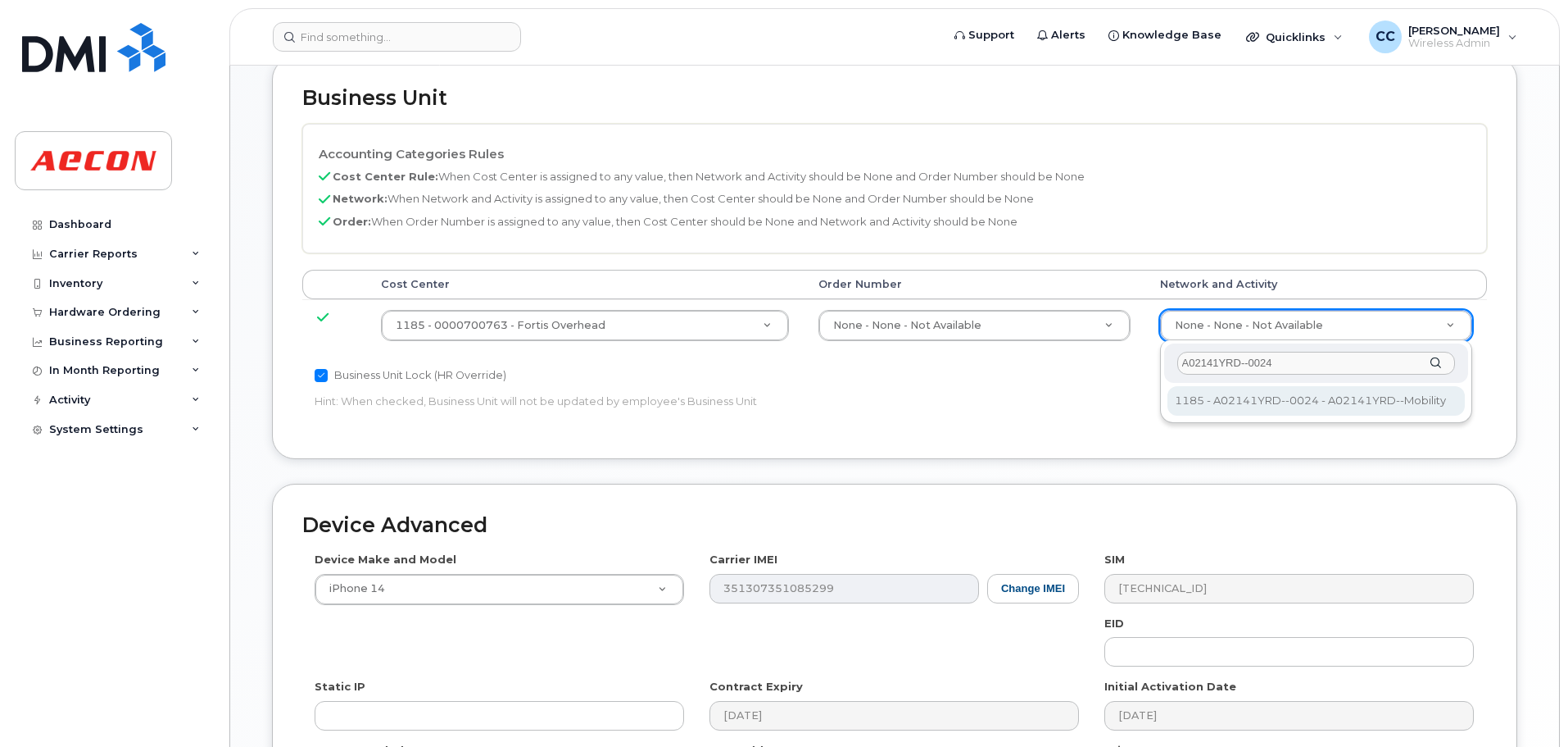
scroll to position [757, 0]
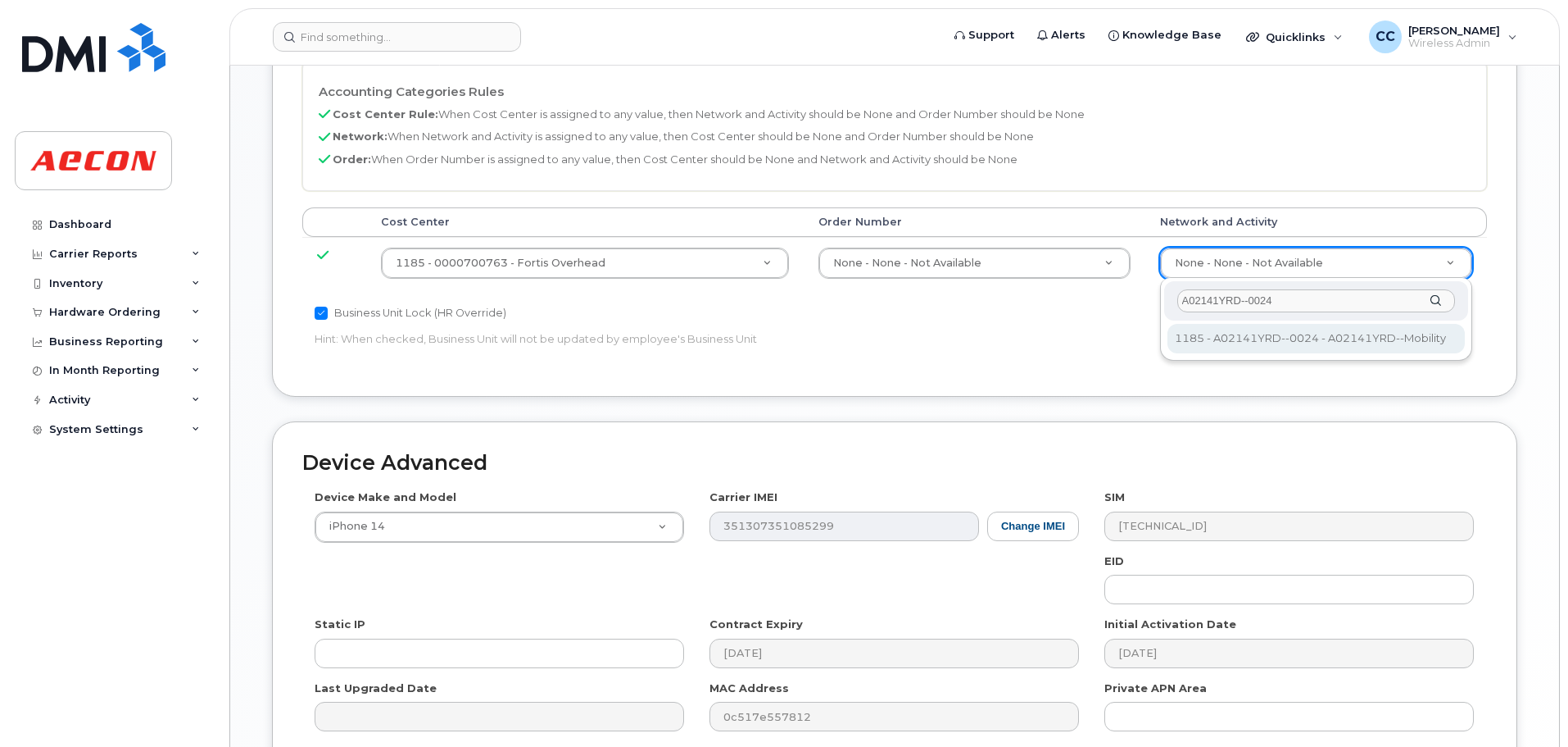
type input "A02141YRD--0024"
